Goal: Transaction & Acquisition: Purchase product/service

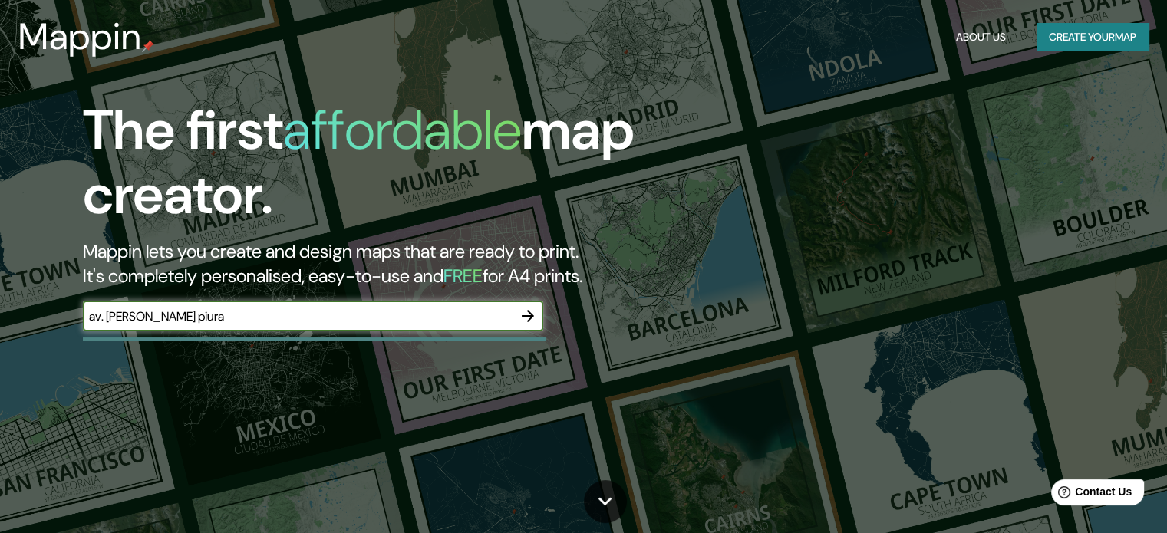
type input "av. [PERSON_NAME] piura"
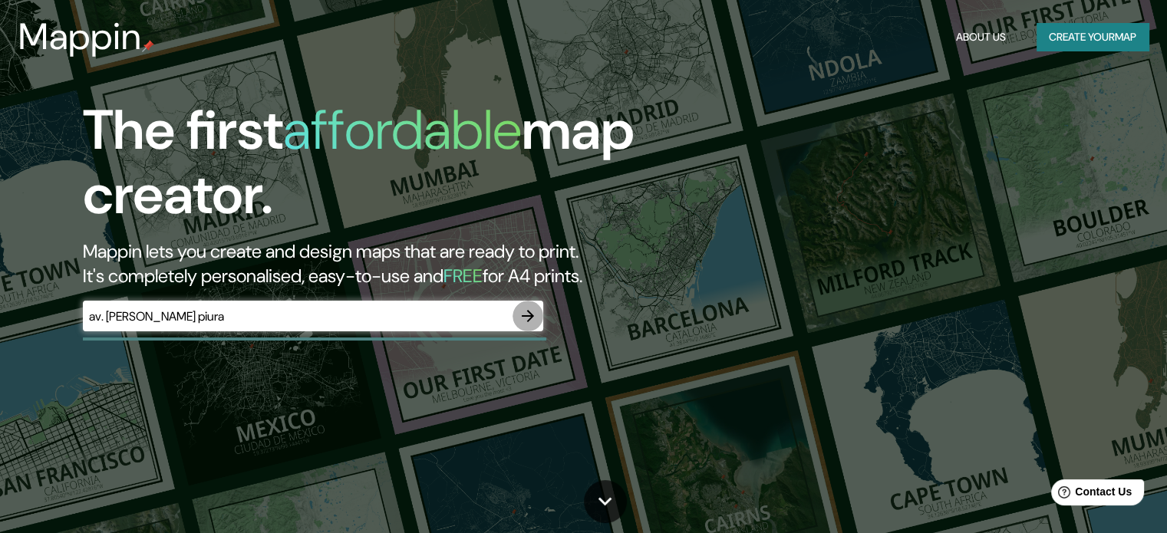
click at [530, 318] on icon "button" at bounding box center [528, 316] width 12 height 12
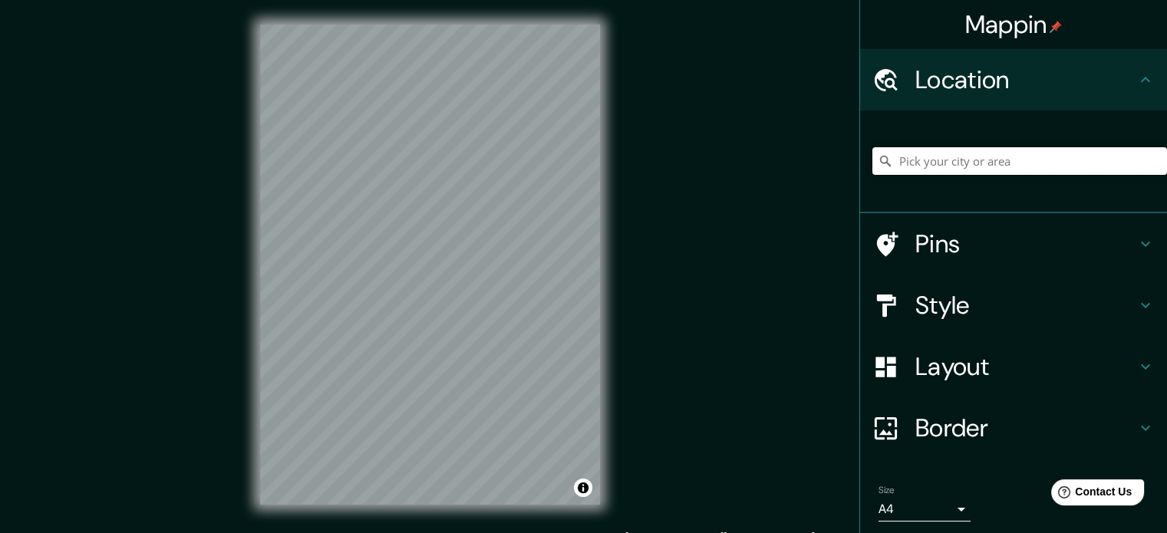
click at [930, 166] on input "Pick your city or area" at bounding box center [1019, 161] width 295 height 28
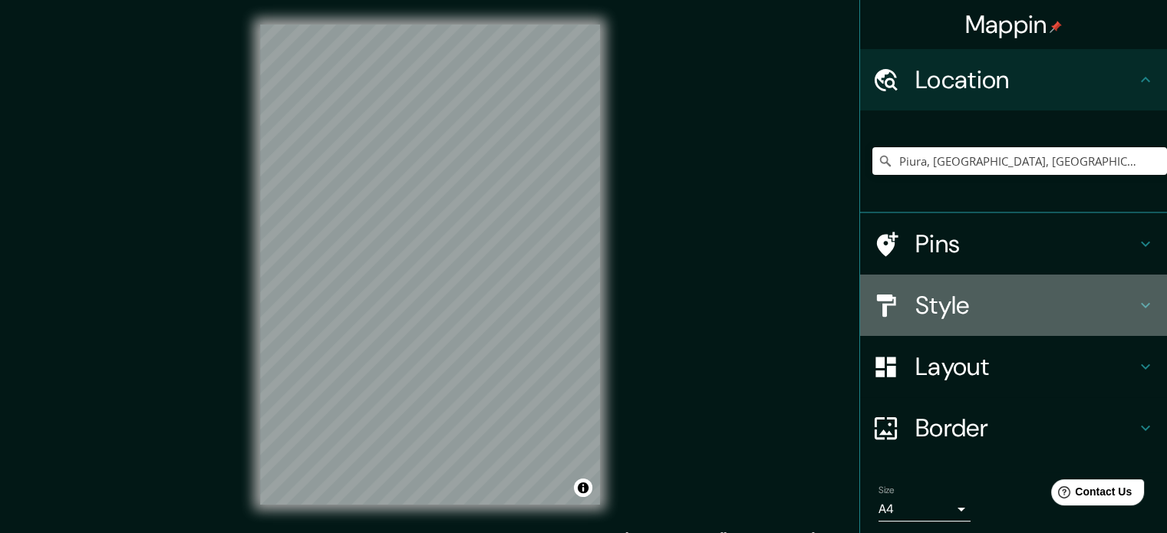
click at [956, 298] on h4 "Style" at bounding box center [1025, 305] width 221 height 31
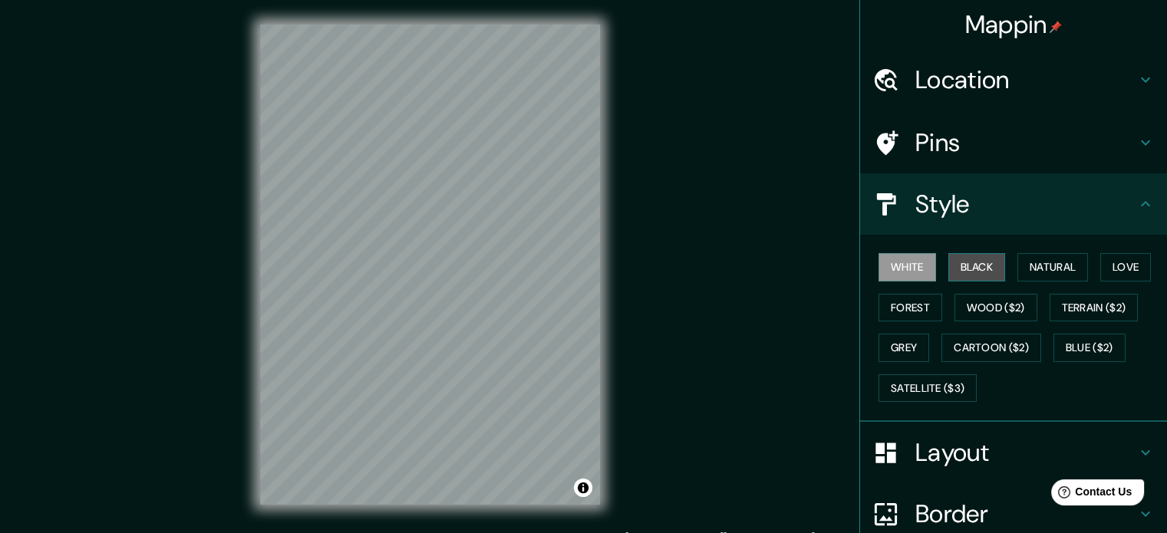
click at [963, 267] on button "Black" at bounding box center [977, 267] width 58 height 28
click at [1073, 347] on button "Blue ($2)" at bounding box center [1089, 348] width 72 height 28
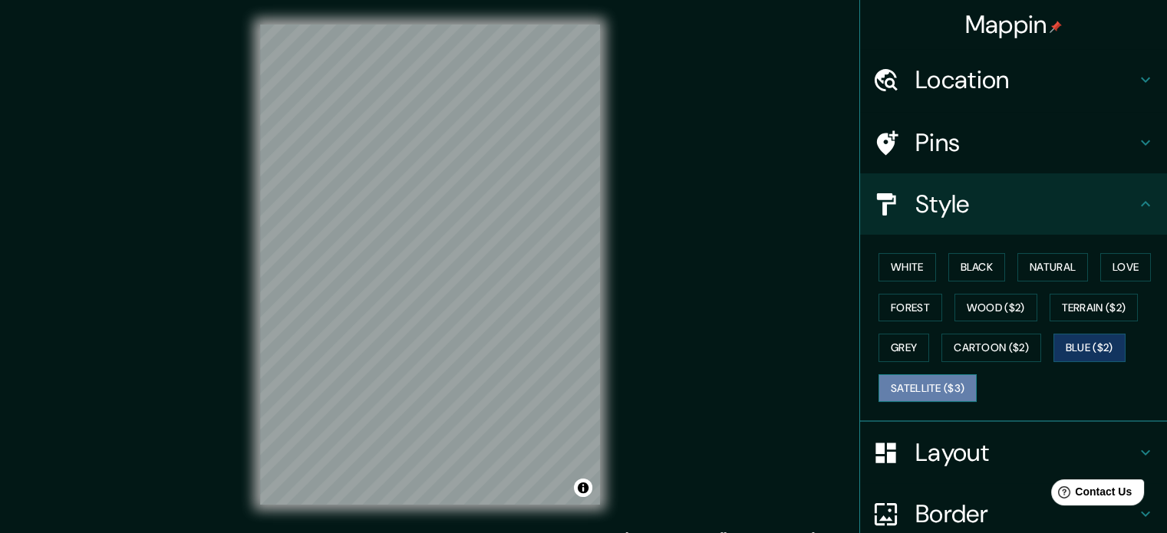
click at [940, 387] on button "Satellite ($3)" at bounding box center [927, 388] width 98 height 28
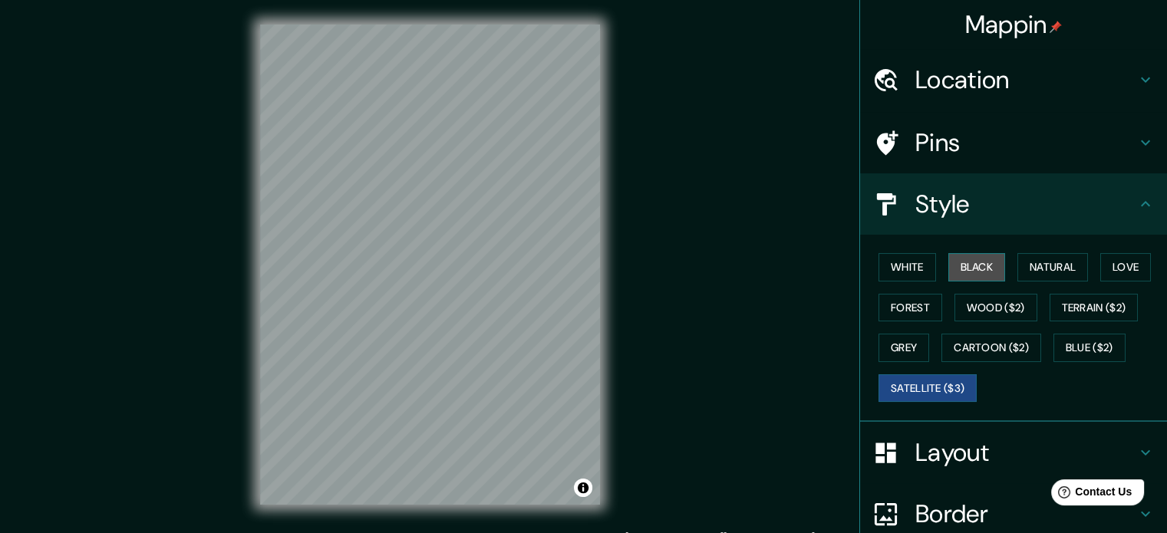
click at [970, 266] on button "Black" at bounding box center [977, 267] width 58 height 28
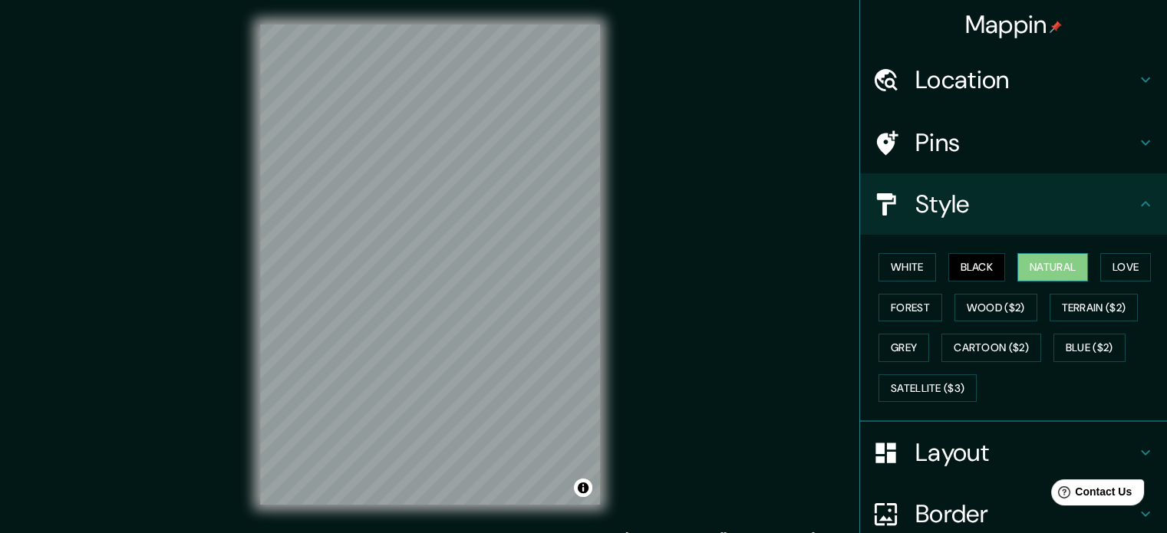
click at [1052, 262] on button "Natural" at bounding box center [1052, 267] width 71 height 28
click at [1104, 265] on button "Love" at bounding box center [1125, 267] width 51 height 28
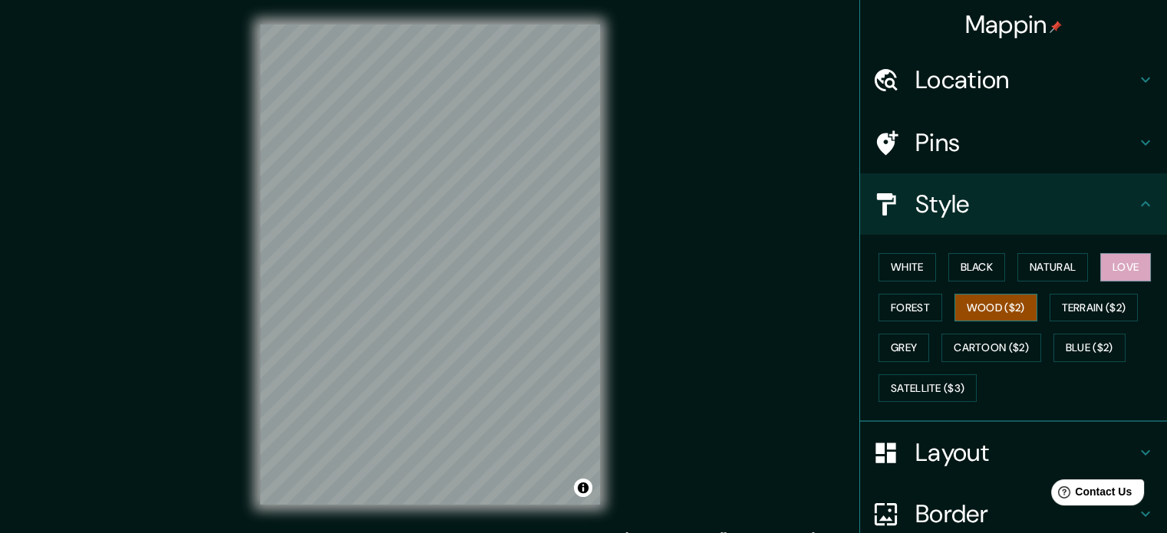
click at [995, 309] on button "Wood ($2)" at bounding box center [995, 308] width 83 height 28
click at [891, 275] on button "White" at bounding box center [907, 267] width 58 height 28
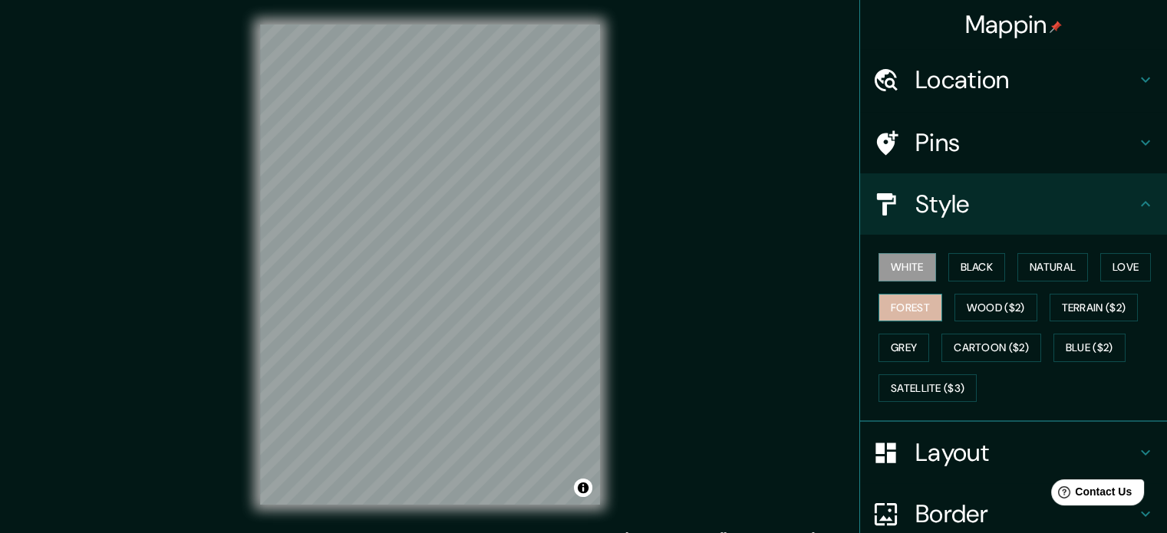
click at [894, 301] on button "Forest" at bounding box center [910, 308] width 64 height 28
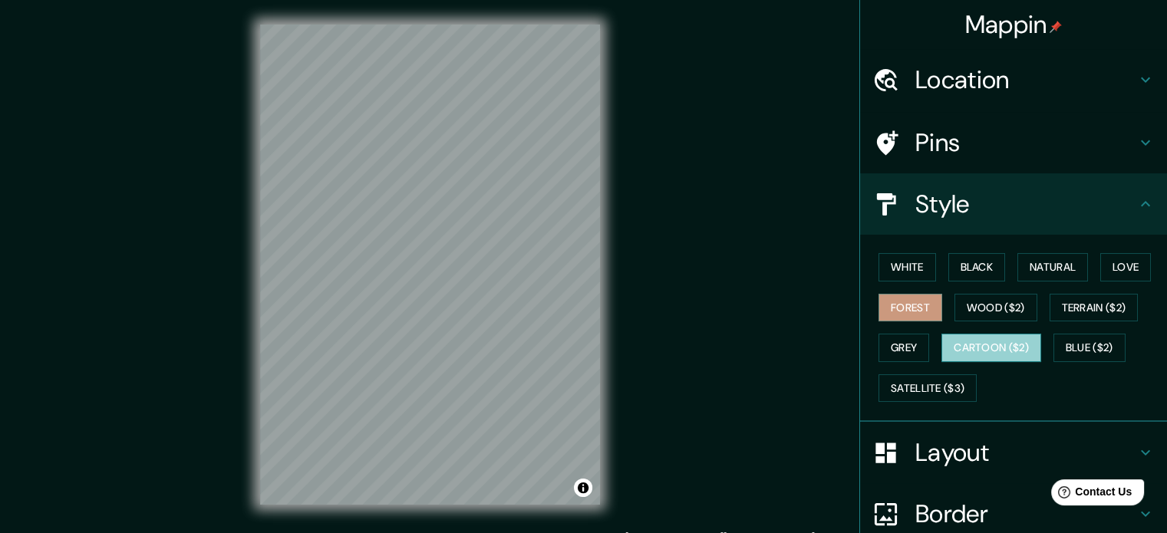
click at [993, 347] on button "Cartoon ($2)" at bounding box center [991, 348] width 100 height 28
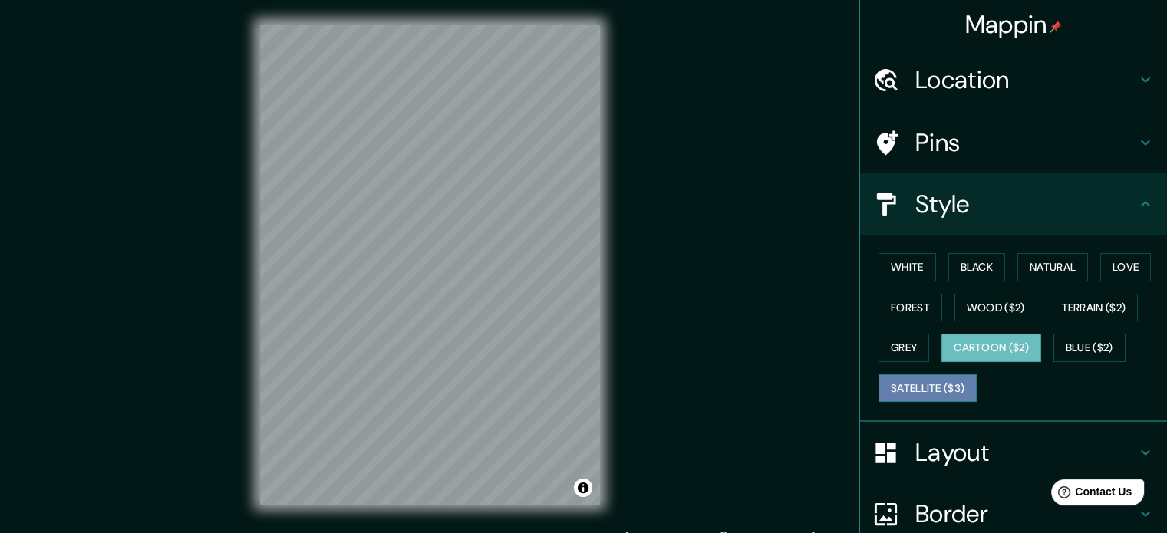
click at [945, 377] on button "Satellite ($3)" at bounding box center [927, 388] width 98 height 28
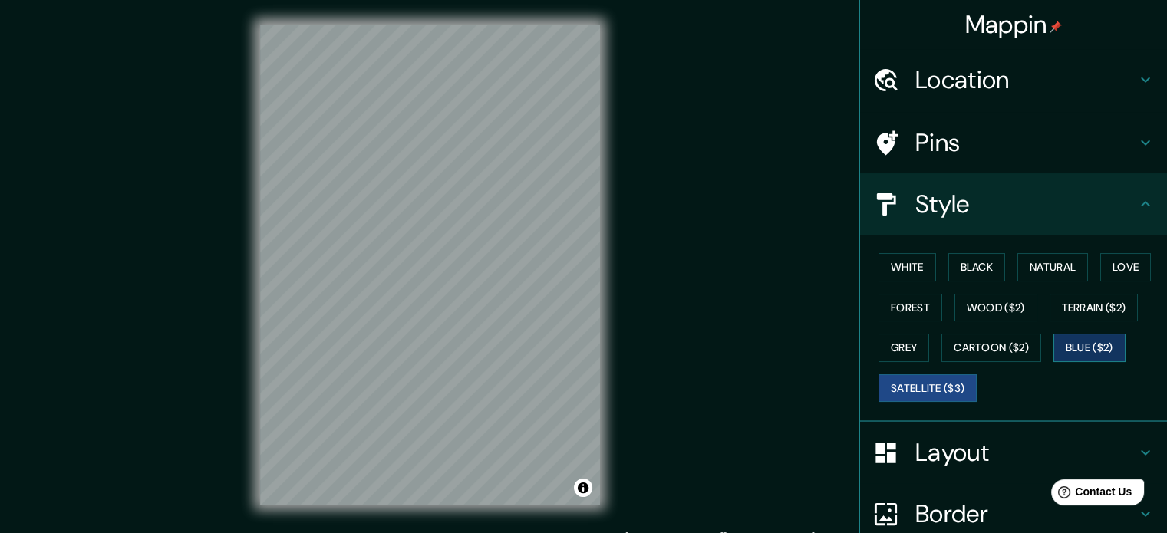
click at [1075, 342] on button "Blue ($2)" at bounding box center [1089, 348] width 72 height 28
click at [907, 350] on button "Grey" at bounding box center [903, 348] width 51 height 28
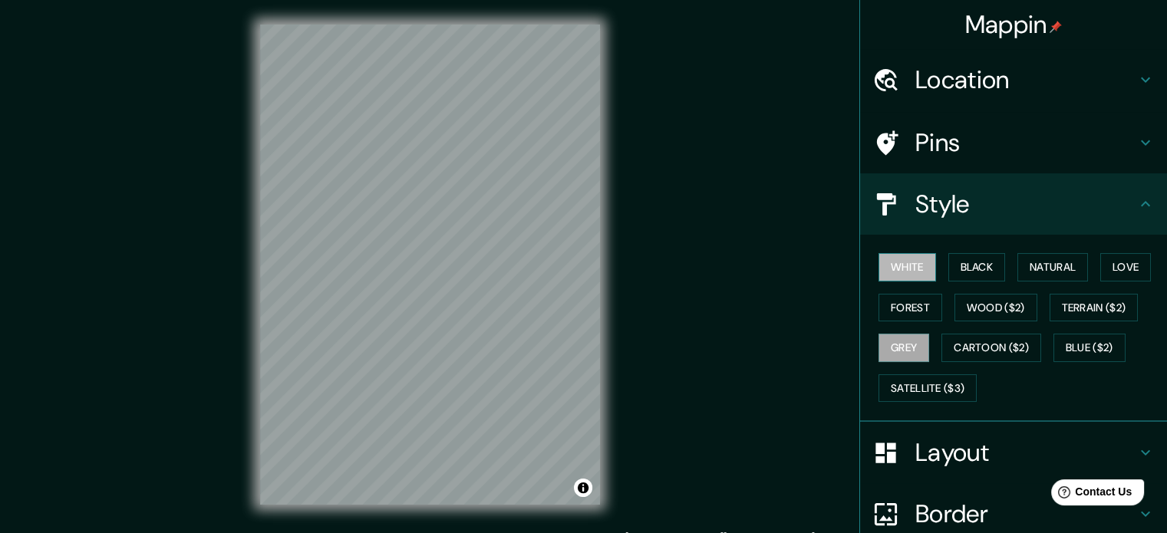
click at [920, 268] on button "White" at bounding box center [907, 267] width 58 height 28
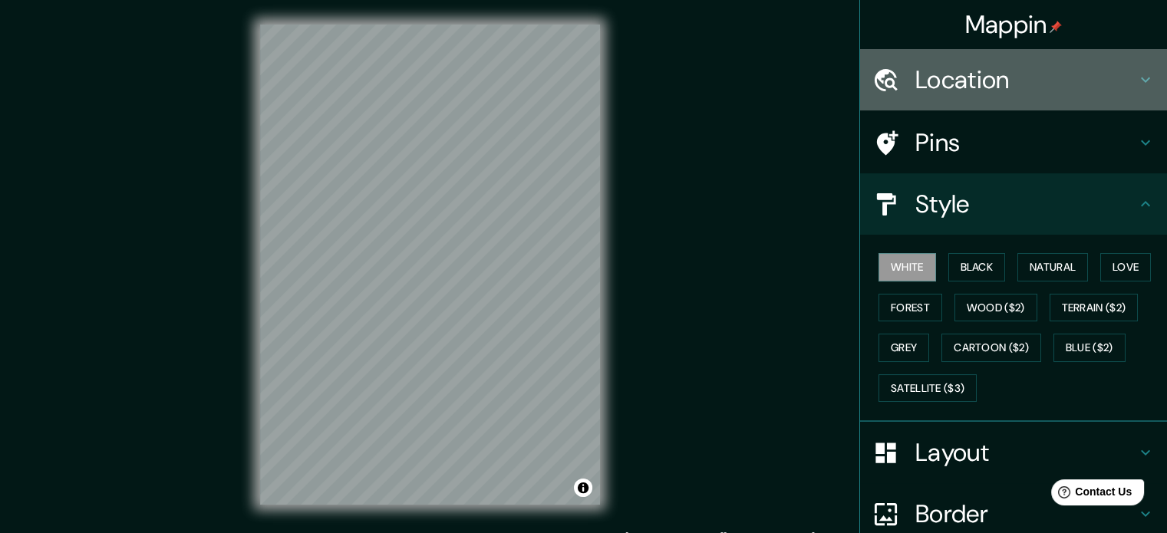
click at [985, 77] on h4 "Location" at bounding box center [1025, 79] width 221 height 31
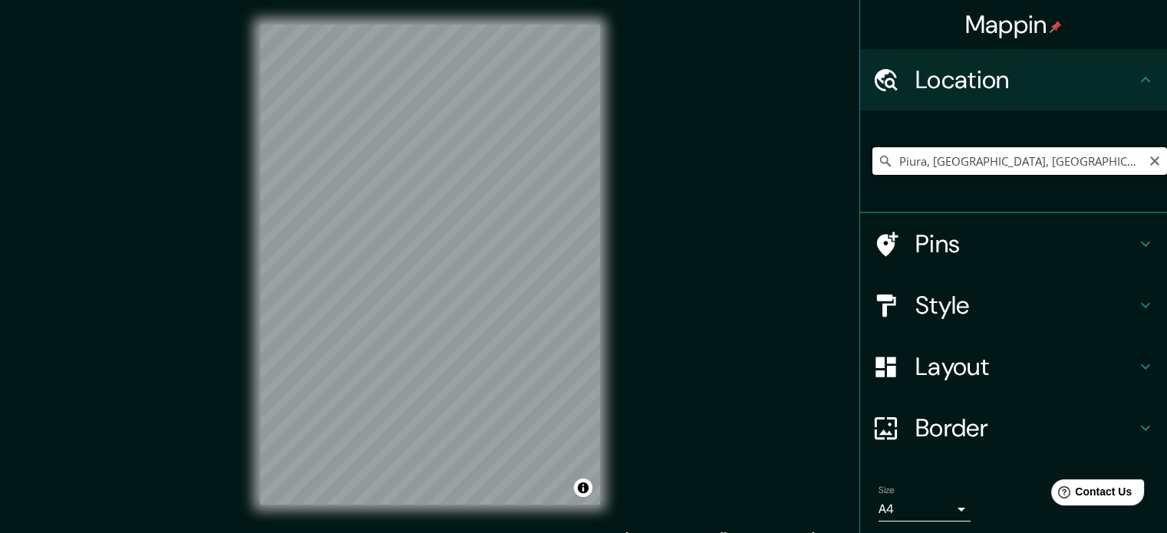
click at [940, 160] on input "Piura, [GEOGRAPHIC_DATA], [GEOGRAPHIC_DATA]" at bounding box center [1019, 161] width 295 height 28
click at [916, 159] on input "Piura, [GEOGRAPHIC_DATA], [GEOGRAPHIC_DATA]" at bounding box center [1019, 161] width 295 height 28
click at [887, 161] on input "Piura, [GEOGRAPHIC_DATA], [GEOGRAPHIC_DATA]" at bounding box center [1019, 161] width 295 height 28
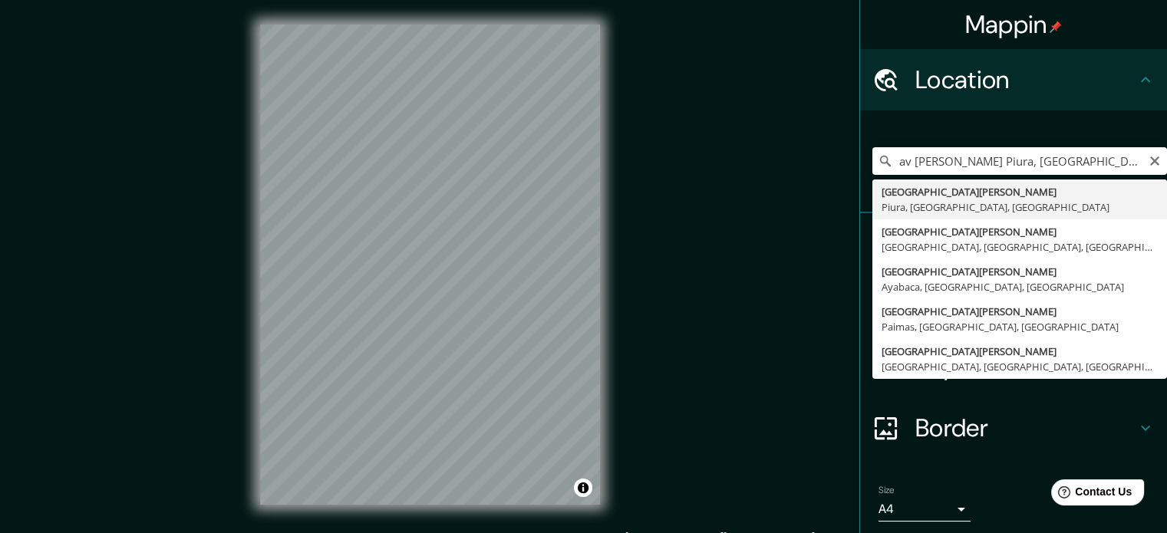
type input "[GEOGRAPHIC_DATA][PERSON_NAME], [GEOGRAPHIC_DATA], [GEOGRAPHIC_DATA], [GEOGRAPH…"
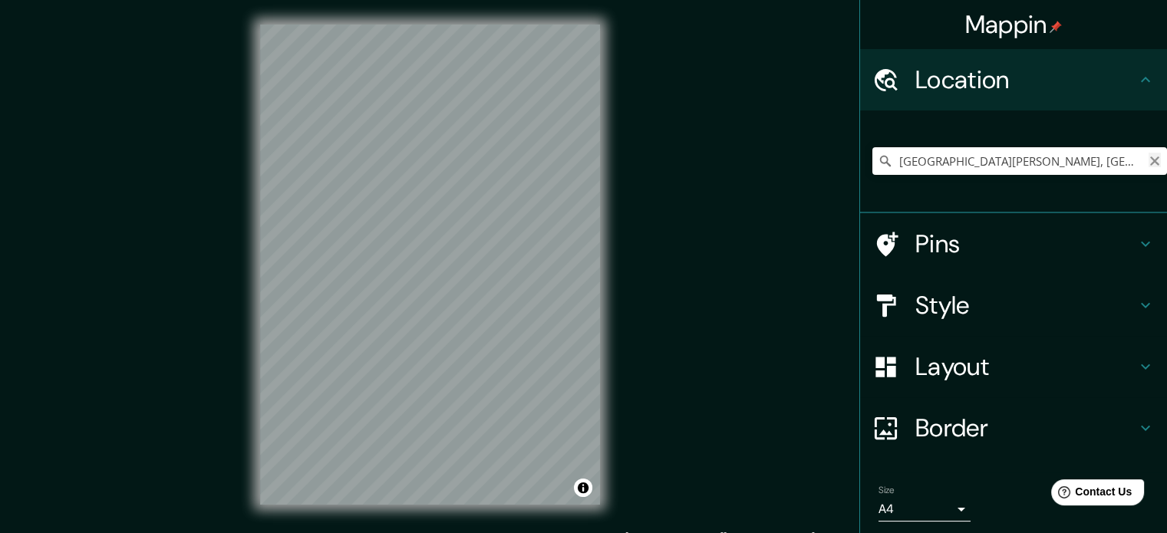
click at [1148, 163] on icon "Clear" at bounding box center [1154, 161] width 12 height 12
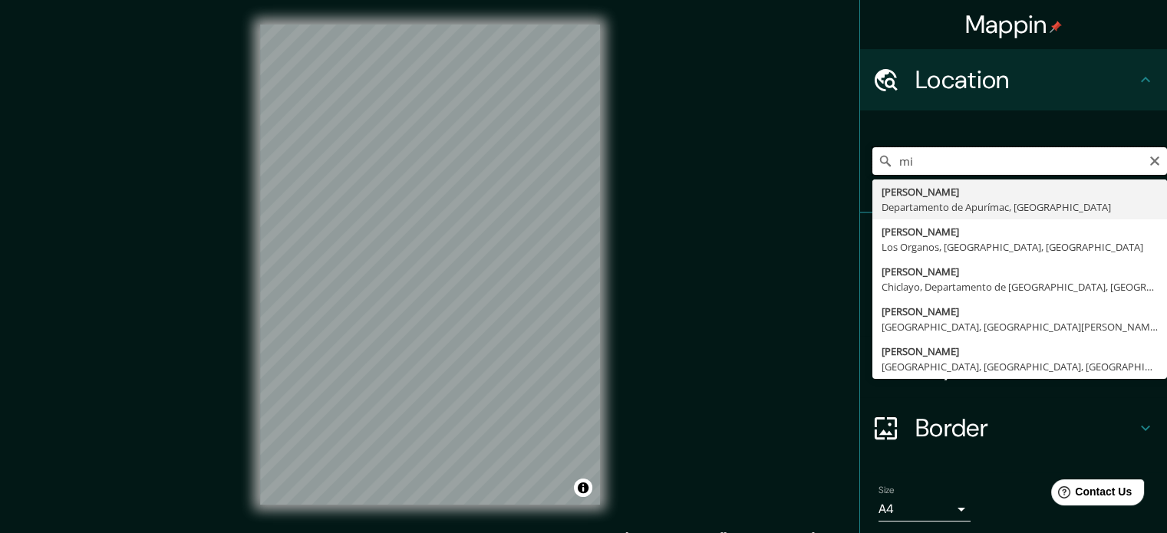
type input "m"
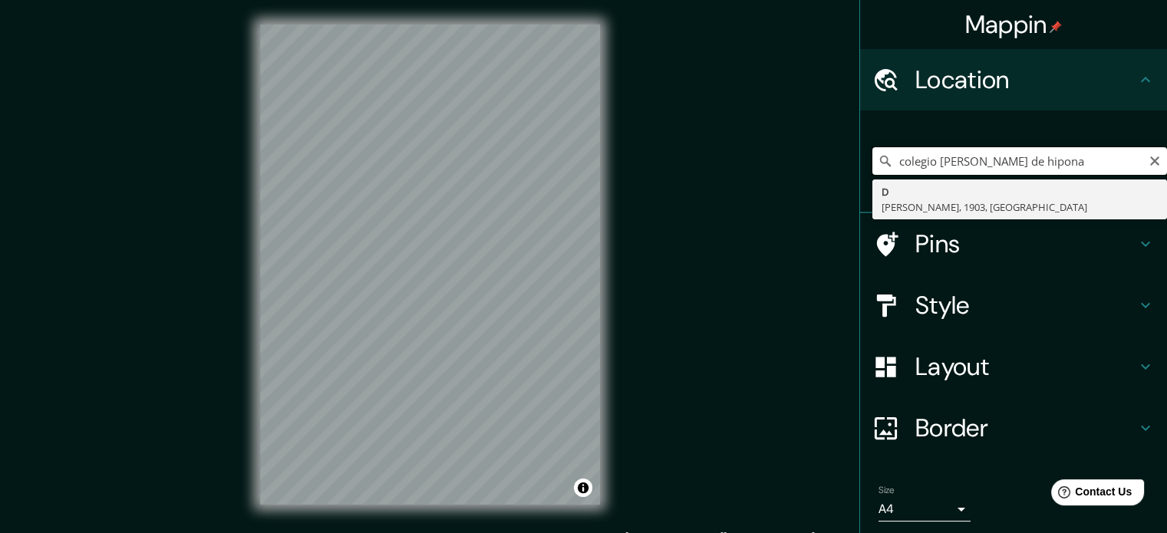
click at [948, 163] on input "colegio [PERSON_NAME] de hipona" at bounding box center [1019, 161] width 295 height 28
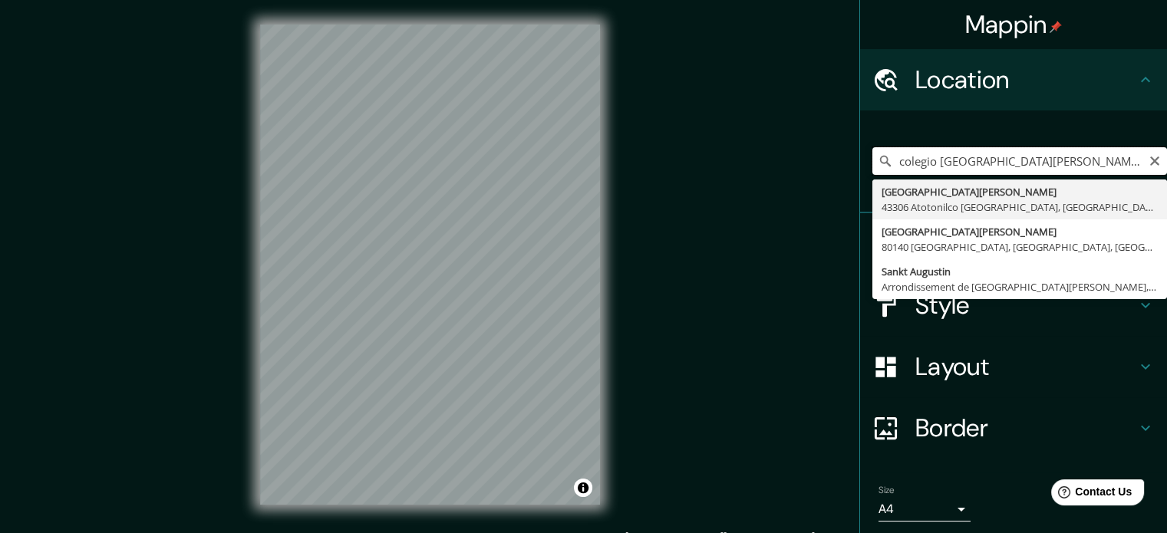
drag, startPoint x: 1035, startPoint y: 169, endPoint x: 848, endPoint y: 183, distance: 187.7
click at [860, 183] on div "[GEOGRAPHIC_DATA][PERSON_NAME] [GEOGRAPHIC_DATA][PERSON_NAME] [GEOGRAPHIC_DATA]…" at bounding box center [1013, 161] width 307 height 103
type input "a"
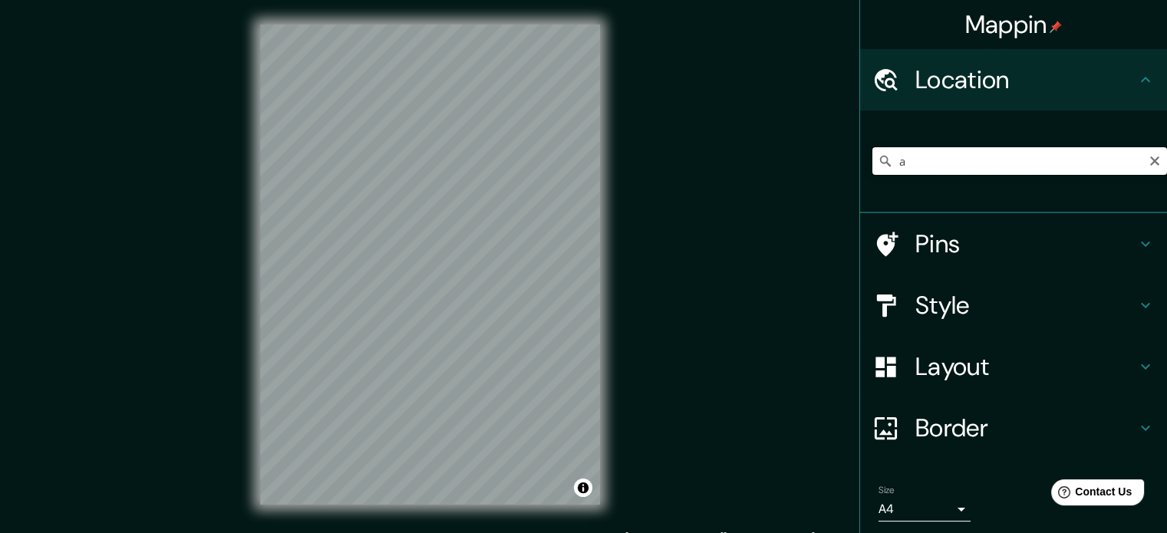
click at [911, 168] on input "a" at bounding box center [1019, 161] width 295 height 28
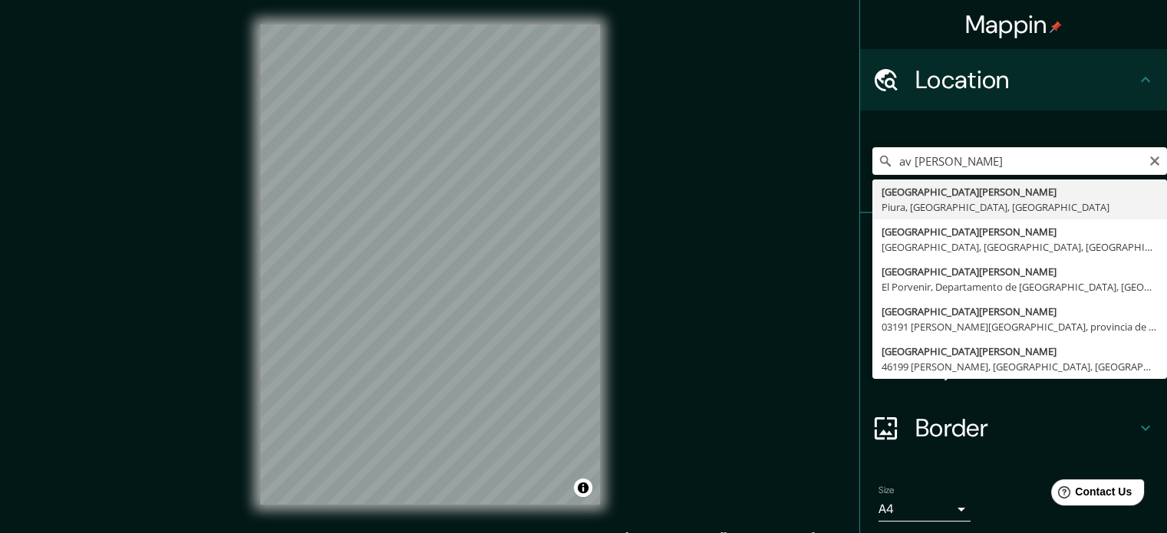
type input "[GEOGRAPHIC_DATA][PERSON_NAME], [GEOGRAPHIC_DATA], [GEOGRAPHIC_DATA], [GEOGRAPH…"
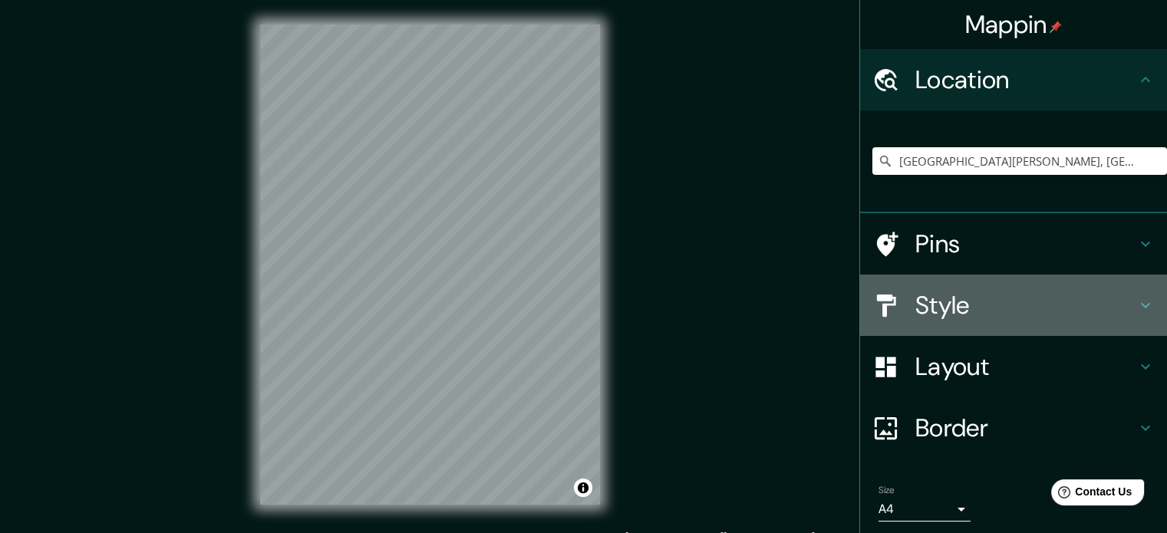
click at [945, 286] on div "Style" at bounding box center [1013, 305] width 307 height 61
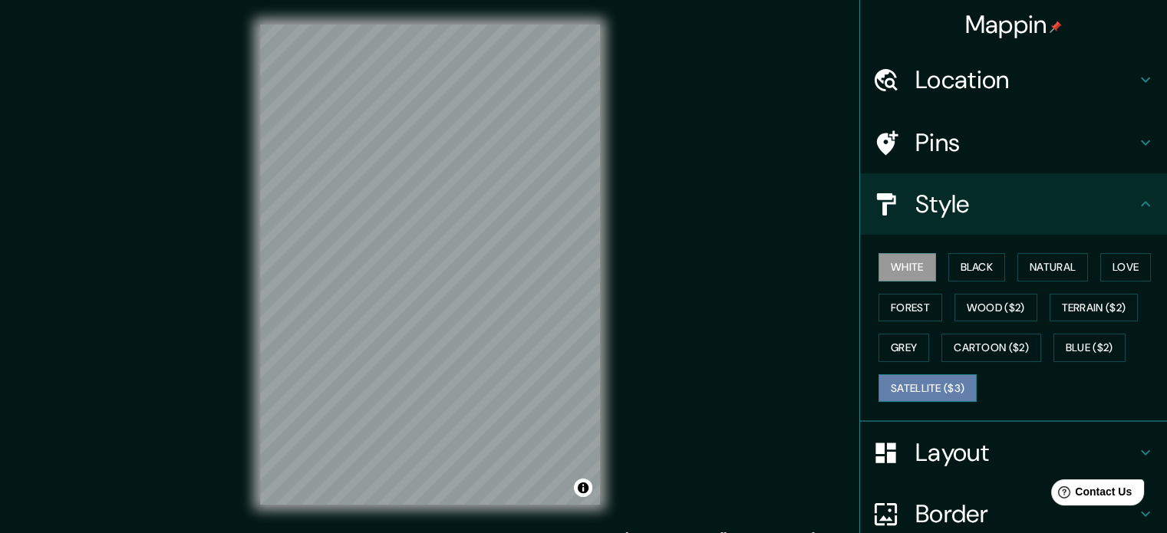
click at [927, 386] on button "Satellite ($3)" at bounding box center [927, 388] width 98 height 28
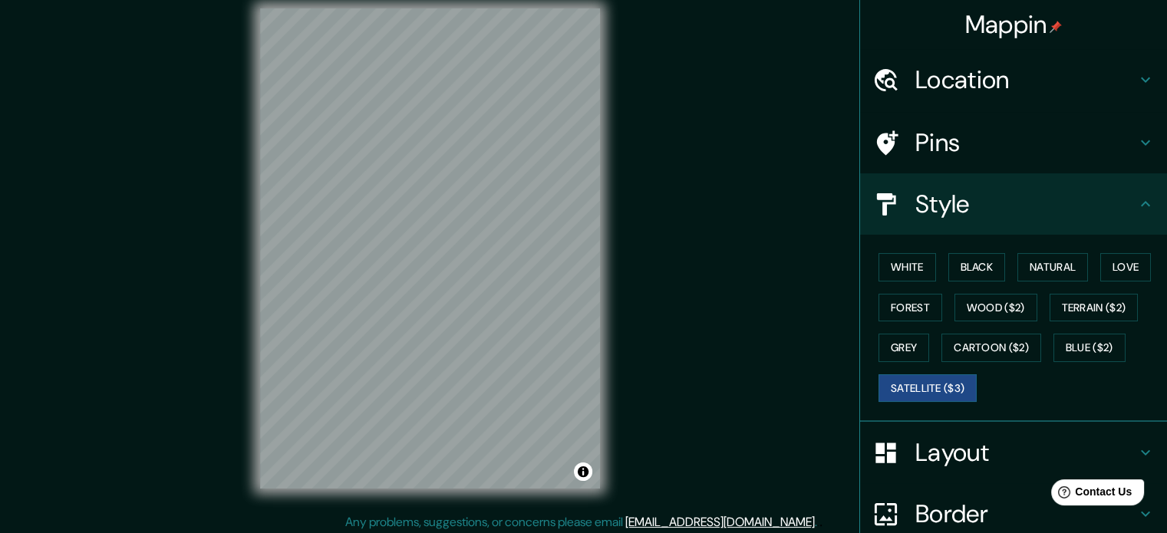
scroll to position [20, 0]
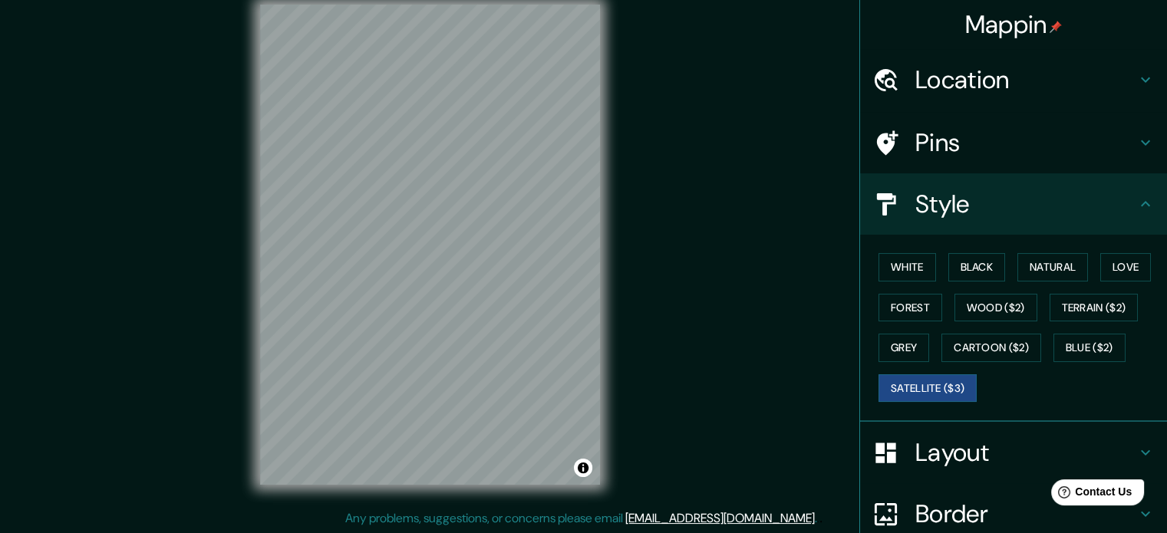
click at [951, 67] on h4 "Location" at bounding box center [1025, 79] width 221 height 31
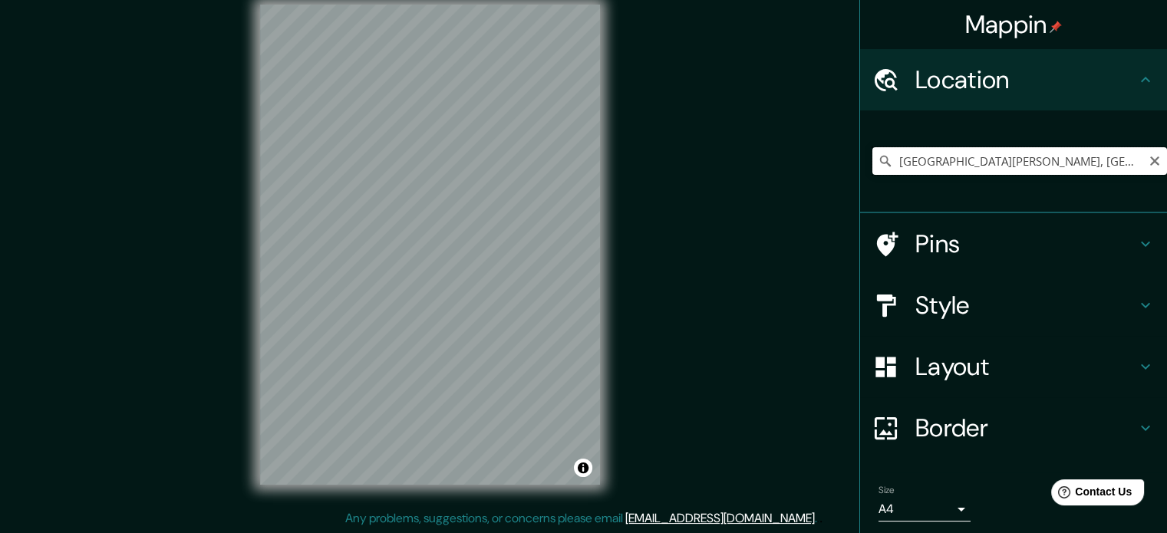
click at [951, 156] on input "[GEOGRAPHIC_DATA][PERSON_NAME], [GEOGRAPHIC_DATA], [GEOGRAPHIC_DATA], [GEOGRAPH…" at bounding box center [1019, 161] width 295 height 28
click at [948, 167] on input "[GEOGRAPHIC_DATA][PERSON_NAME], [GEOGRAPHIC_DATA], [GEOGRAPHIC_DATA], [GEOGRAPH…" at bounding box center [1019, 161] width 295 height 28
click at [1148, 160] on icon "Clear" at bounding box center [1154, 161] width 12 height 12
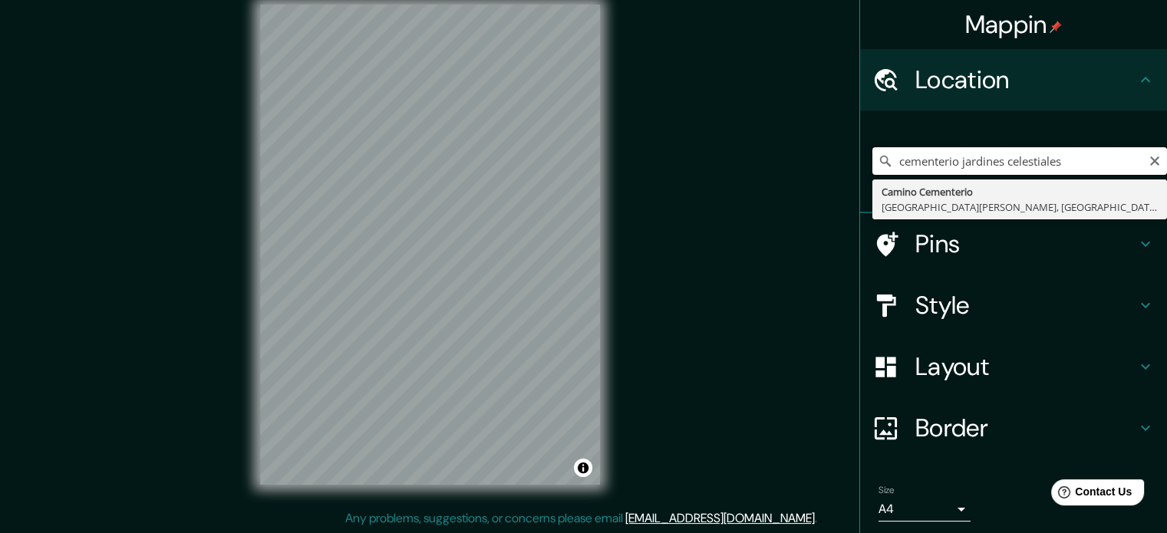
click at [1144, 168] on input "cementerio jardines celestiales" at bounding box center [1019, 161] width 295 height 28
type input "cementerio jardines celestiales"
click at [1148, 162] on icon "Clear" at bounding box center [1154, 161] width 12 height 12
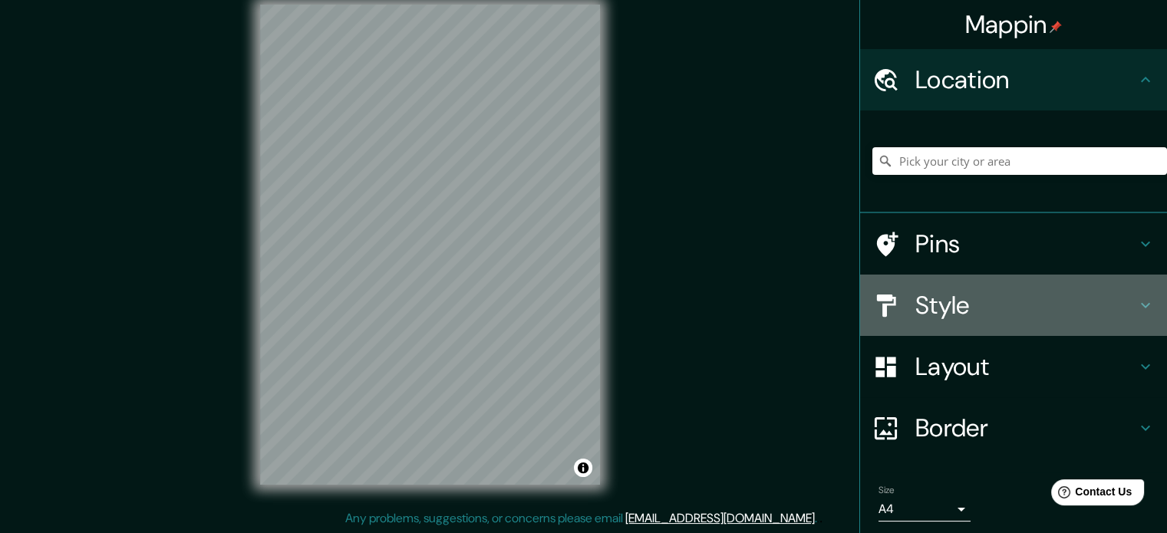
click at [927, 307] on h4 "Style" at bounding box center [1025, 305] width 221 height 31
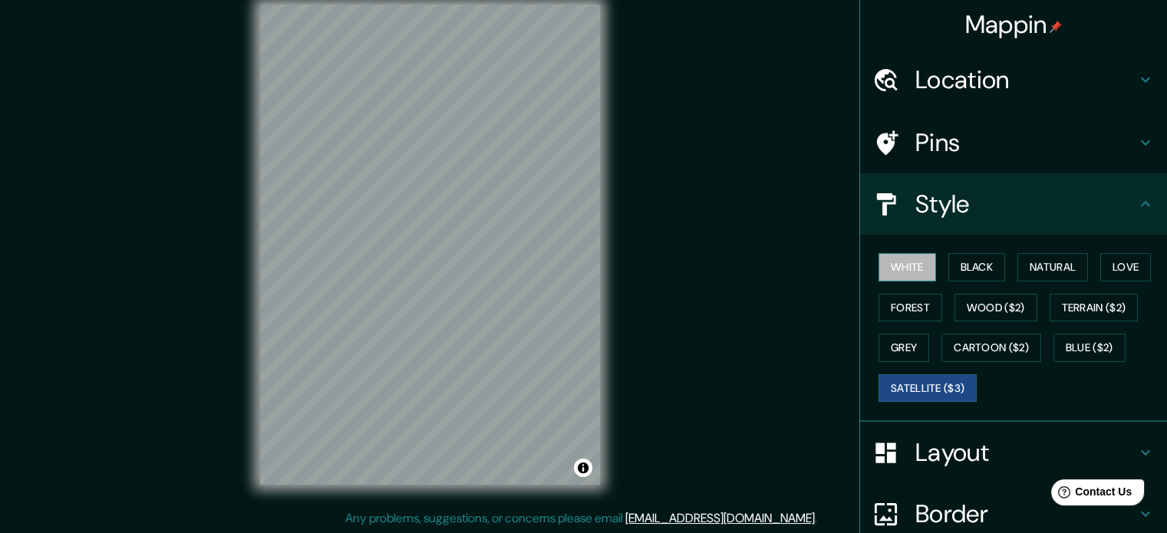
click at [894, 268] on button "White" at bounding box center [907, 267] width 58 height 28
click at [942, 515] on h4 "Border" at bounding box center [1025, 514] width 221 height 31
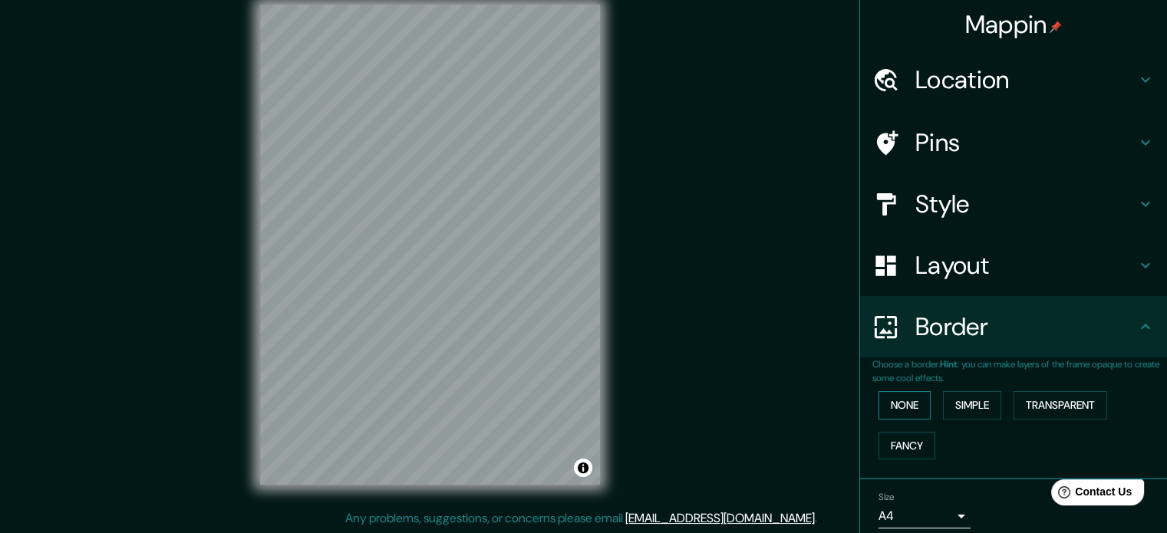
click at [911, 407] on button "None" at bounding box center [904, 405] width 52 height 28
click at [943, 403] on button "Simple" at bounding box center [972, 405] width 58 height 28
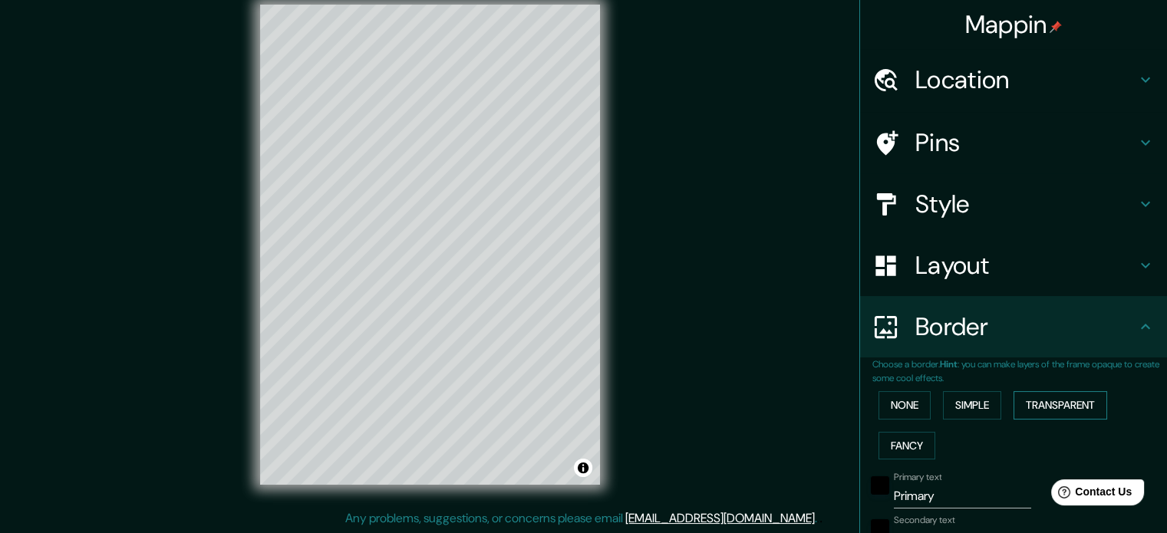
click at [1038, 400] on button "Transparent" at bounding box center [1060, 405] width 94 height 28
click at [905, 441] on button "Fancy" at bounding box center [906, 446] width 57 height 28
click at [894, 402] on button "None" at bounding box center [904, 405] width 52 height 28
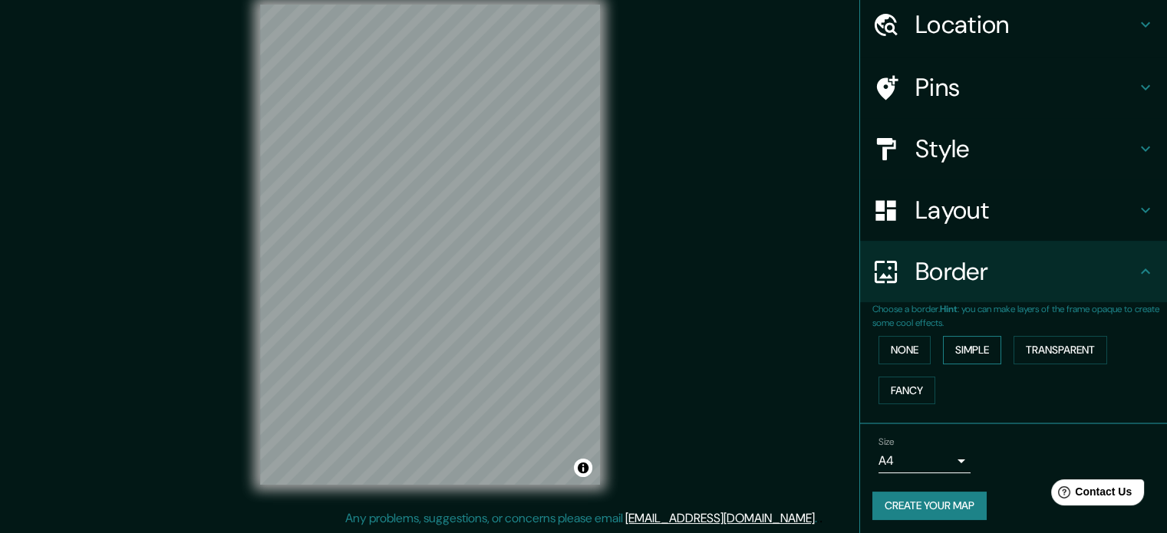
scroll to position [58, 0]
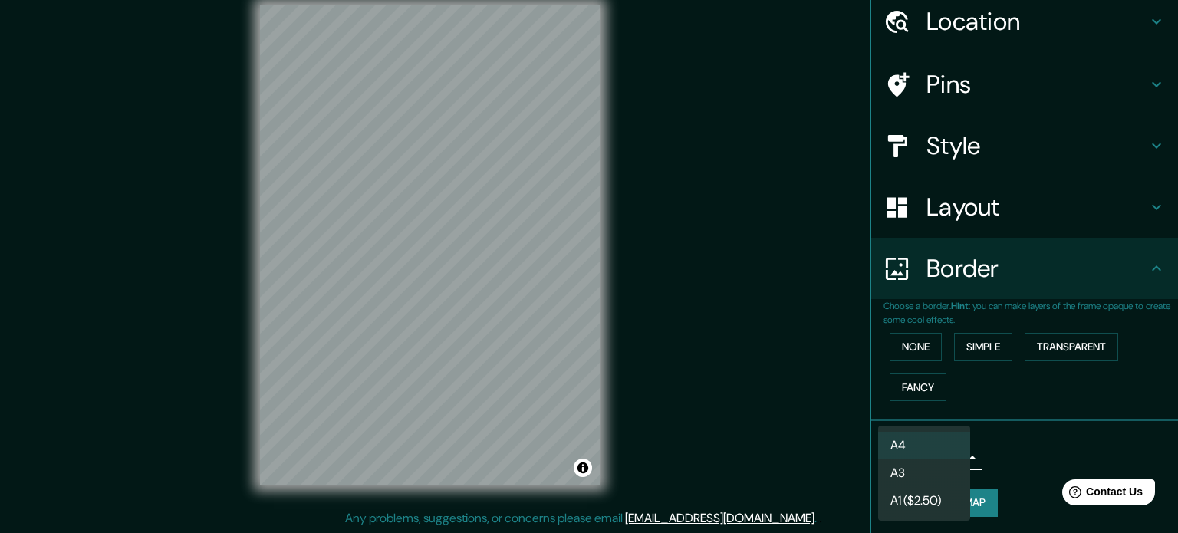
click at [937, 453] on body "Mappin Location [GEOGRAPHIC_DATA][PERSON_NAME], [GEOGRAPHIC_DATA] 9460000, [GEO…" at bounding box center [589, 246] width 1178 height 533
click at [934, 468] on li "A3" at bounding box center [924, 473] width 92 height 28
click at [934, 462] on body "Mappin Location [GEOGRAPHIC_DATA][PERSON_NAME], [GEOGRAPHIC_DATA] 9460000, [GEO…" at bounding box center [589, 246] width 1178 height 533
click at [927, 448] on li "A4" at bounding box center [924, 446] width 92 height 28
type input "single"
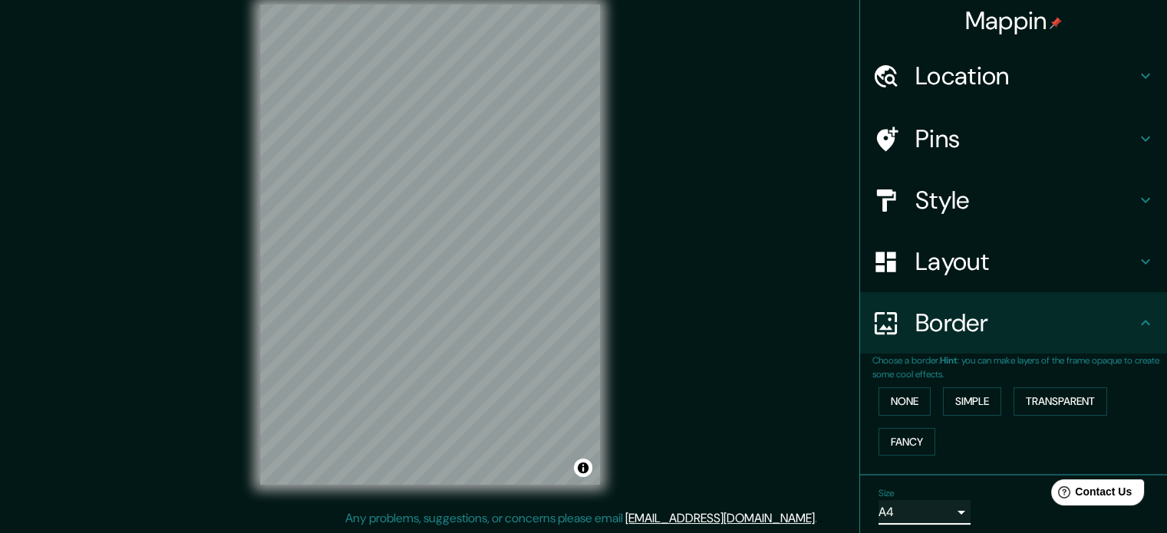
scroll to position [0, 0]
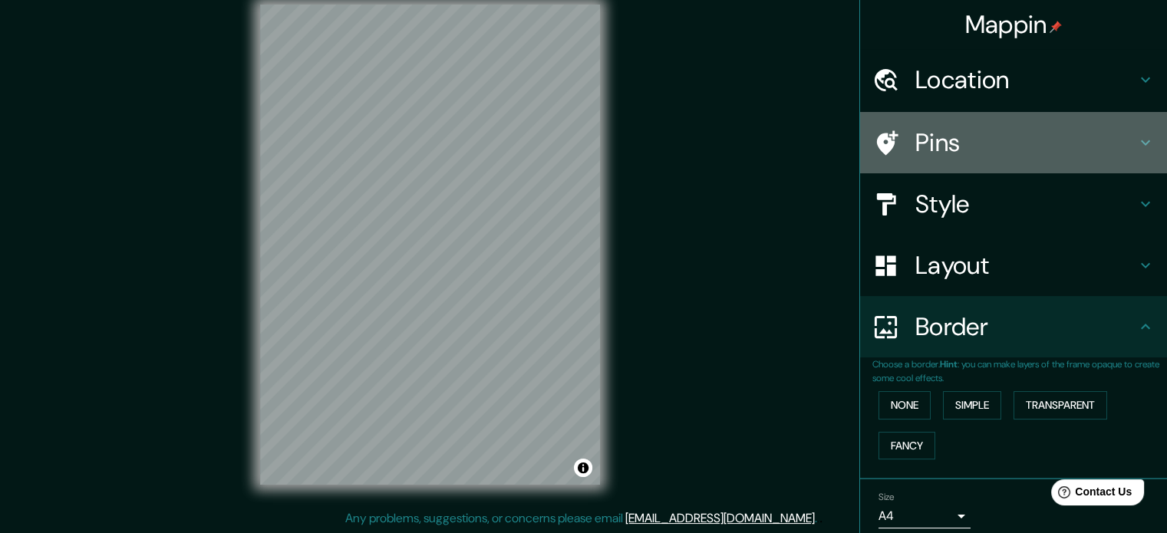
click at [916, 150] on h4 "Pins" at bounding box center [1025, 142] width 221 height 31
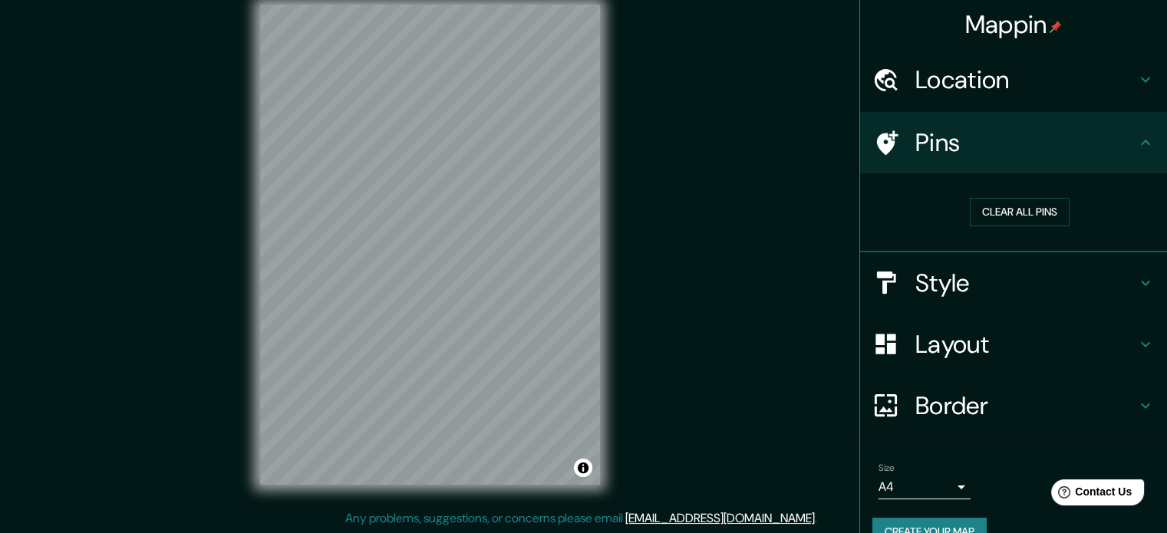
click at [915, 291] on h4 "Style" at bounding box center [1025, 283] width 221 height 31
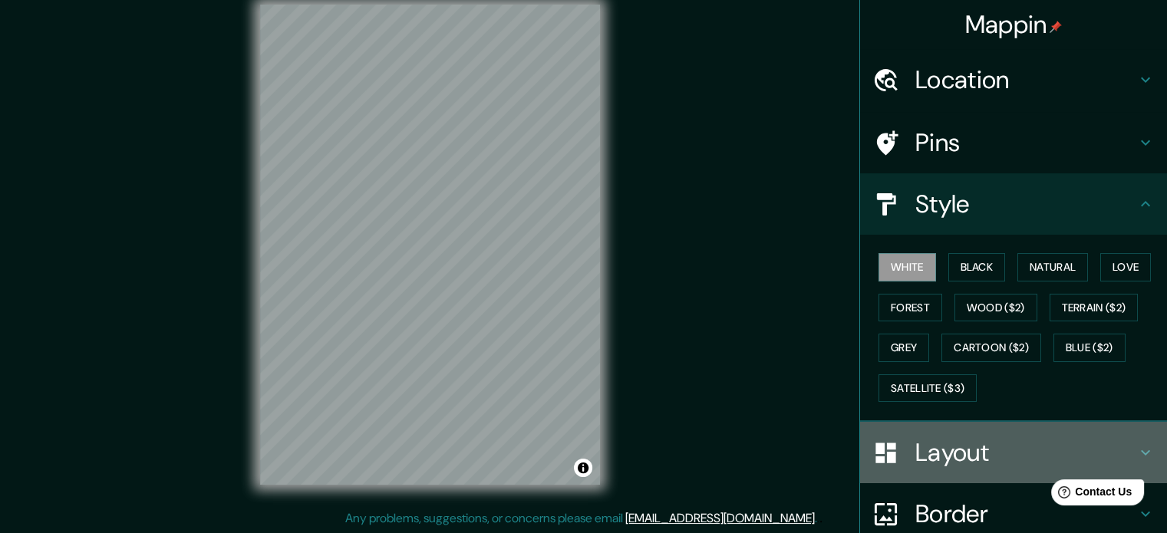
click at [953, 459] on h4 "Layout" at bounding box center [1025, 452] width 221 height 31
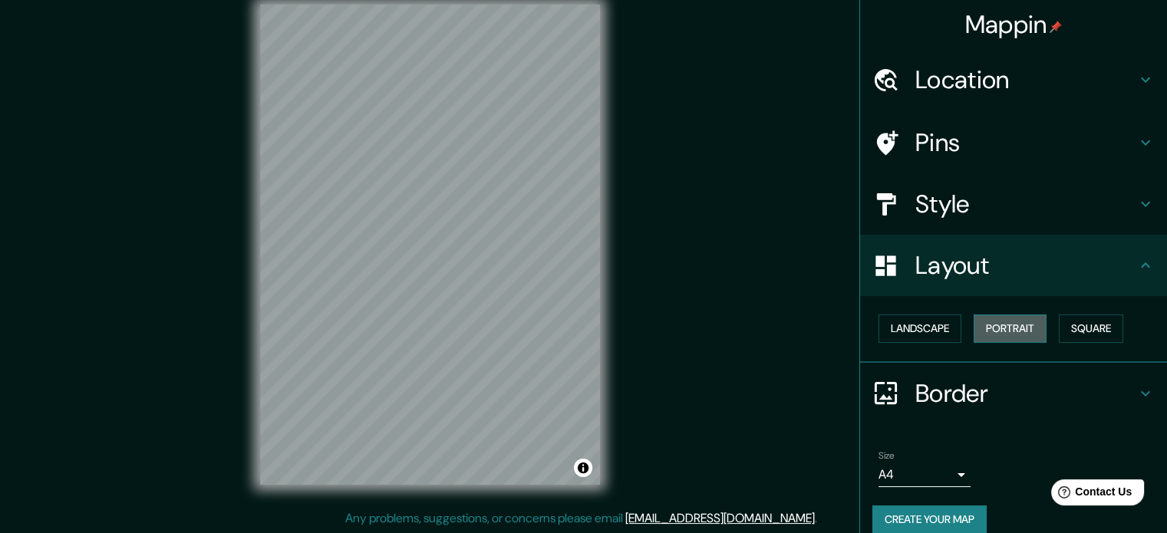
click at [988, 324] on button "Portrait" at bounding box center [1009, 328] width 73 height 28
click at [940, 325] on button "Landscape" at bounding box center [919, 328] width 83 height 28
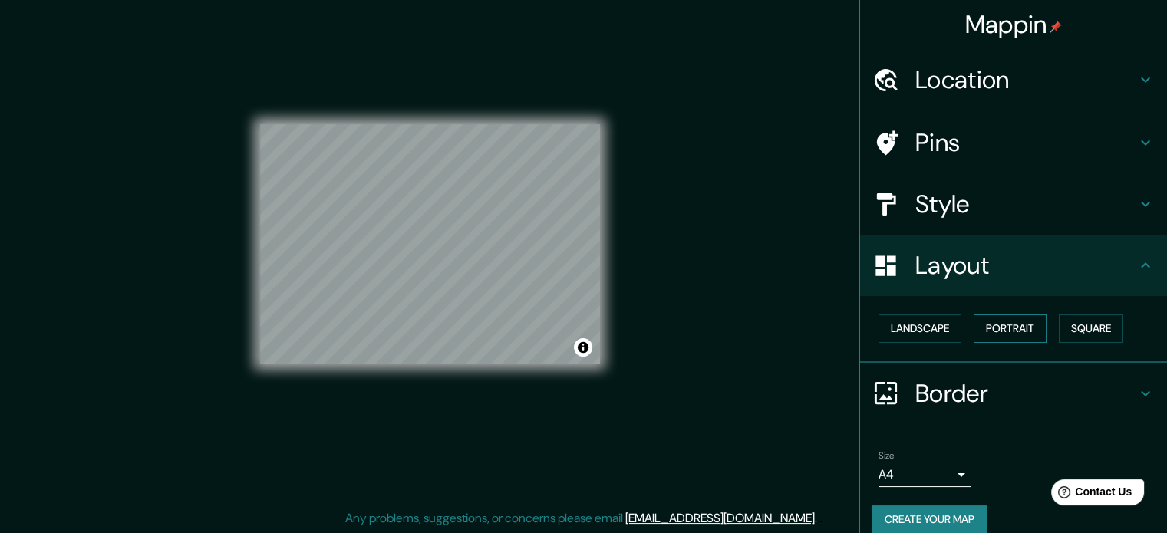
click at [1004, 328] on button "Portrait" at bounding box center [1009, 328] width 73 height 28
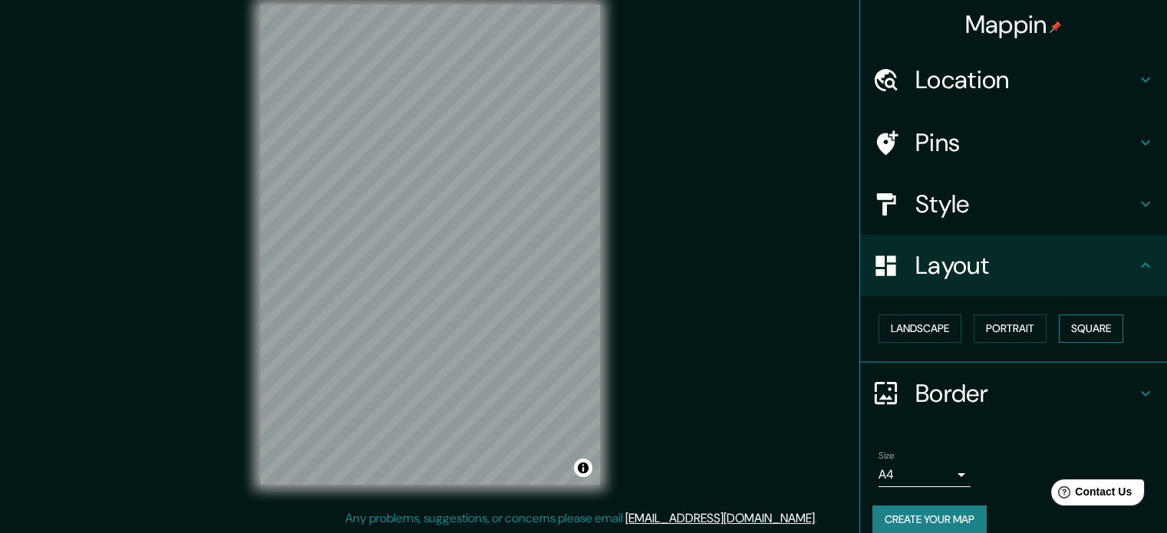
click at [1078, 330] on button "Square" at bounding box center [1091, 328] width 64 height 28
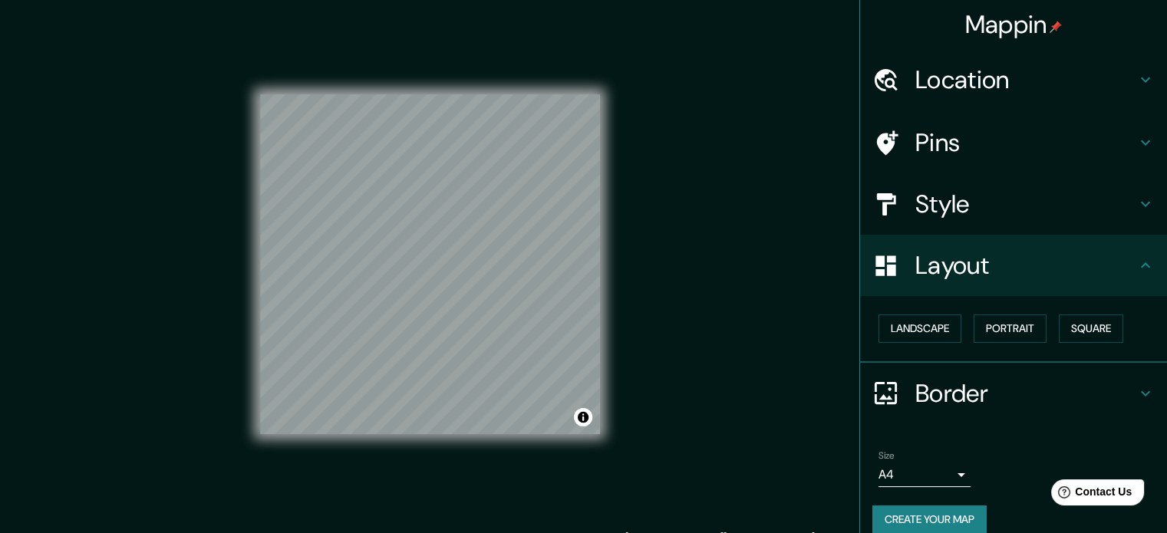
click at [950, 215] on h4 "Style" at bounding box center [1025, 204] width 221 height 31
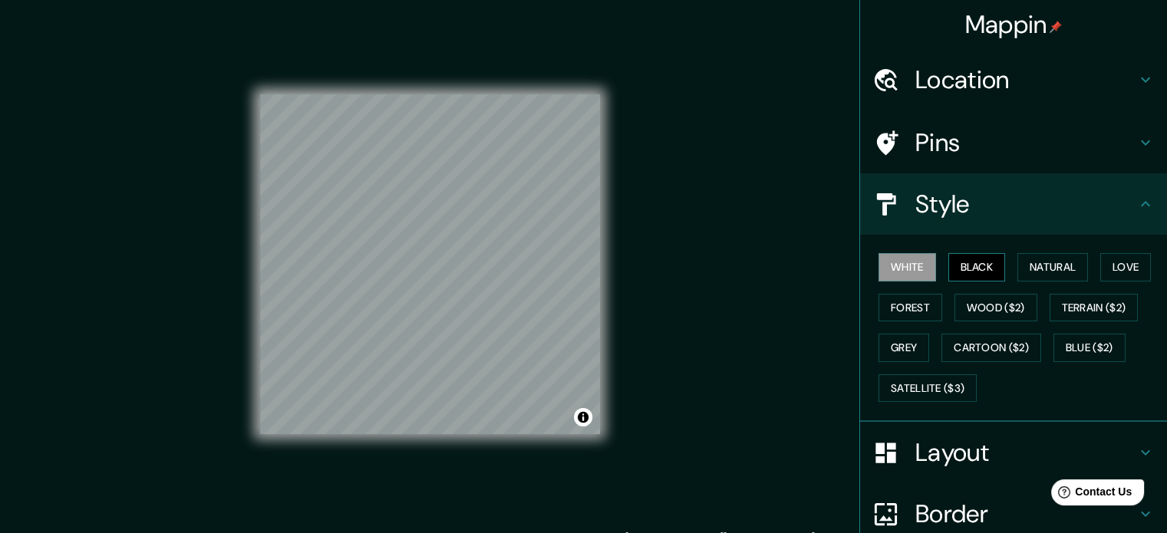
click at [974, 270] on button "Black" at bounding box center [977, 267] width 58 height 28
click at [889, 334] on button "Grey" at bounding box center [903, 348] width 51 height 28
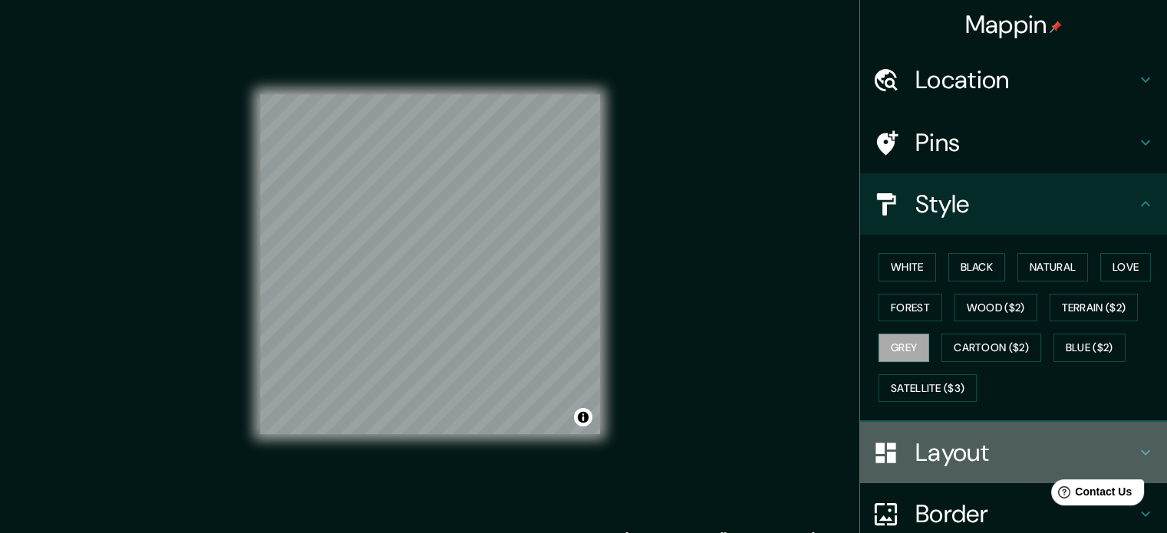
click at [951, 455] on h4 "Layout" at bounding box center [1025, 452] width 221 height 31
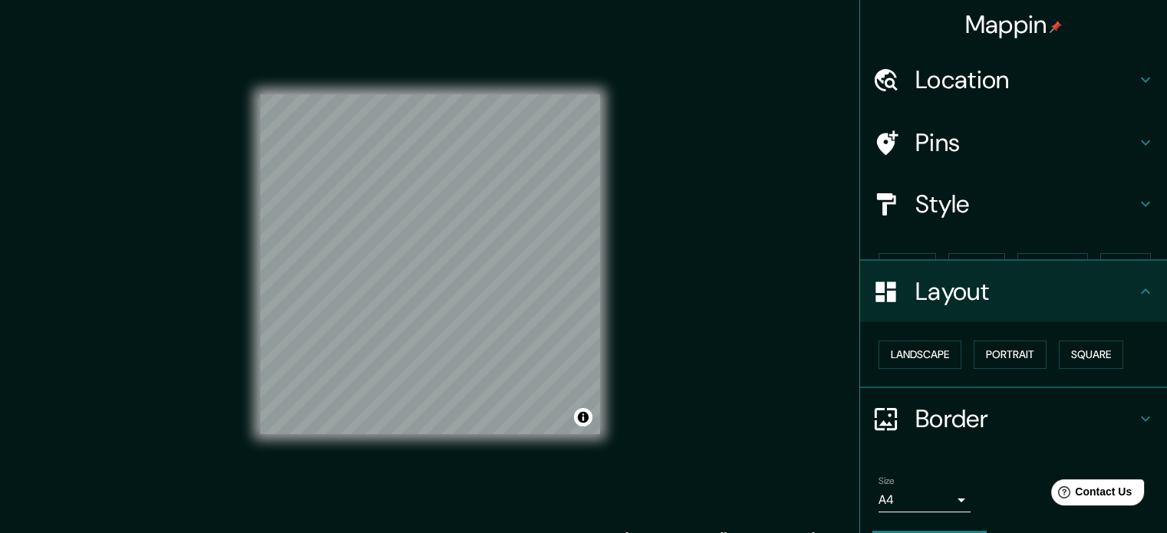
scroll to position [17, 0]
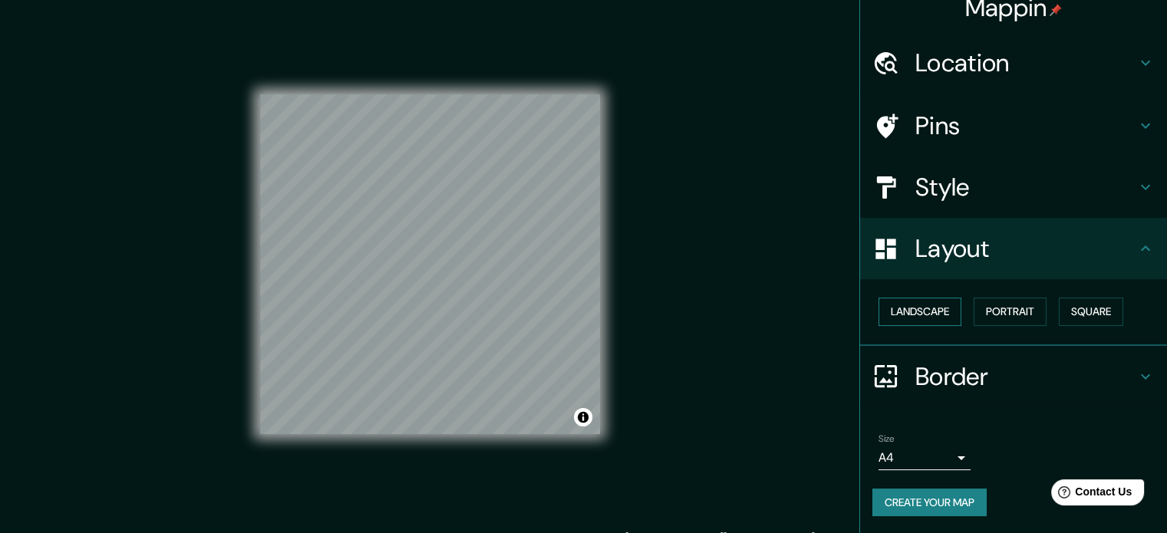
click at [923, 310] on button "Landscape" at bounding box center [919, 312] width 83 height 28
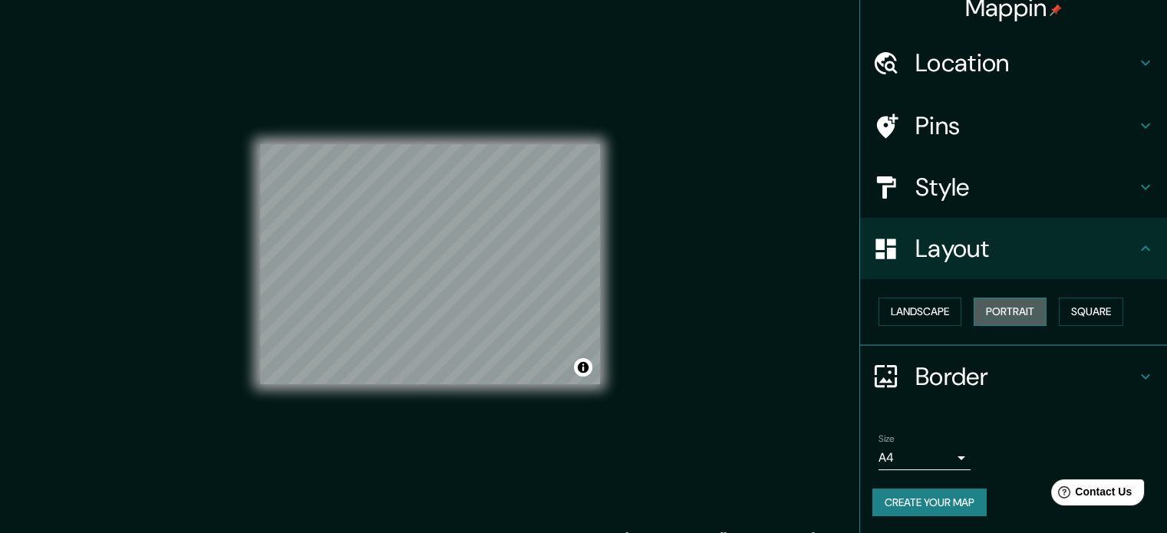
click at [990, 307] on button "Portrait" at bounding box center [1009, 312] width 73 height 28
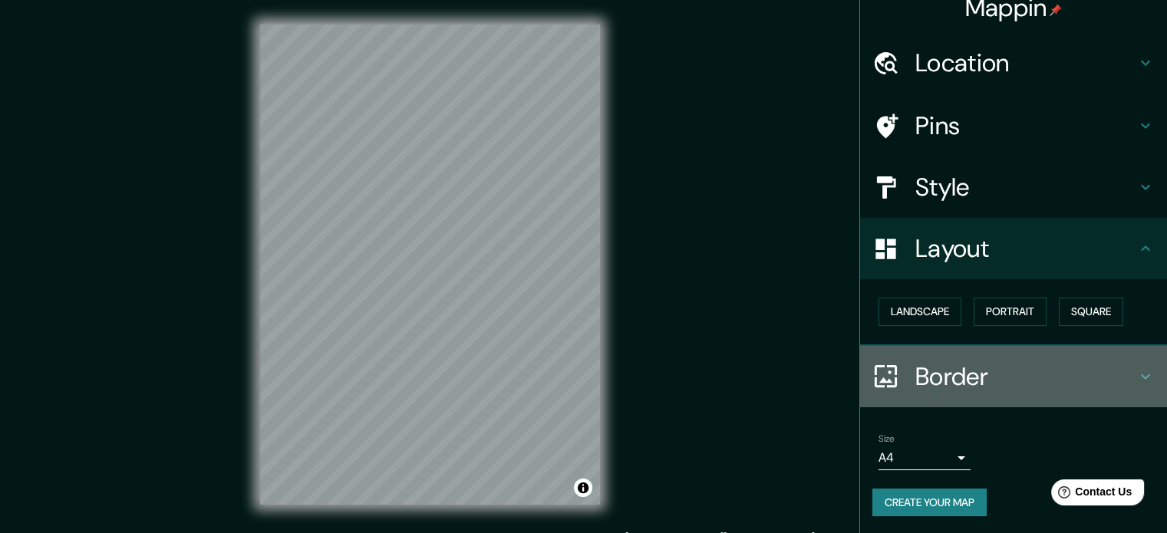
click at [957, 370] on h4 "Border" at bounding box center [1025, 376] width 221 height 31
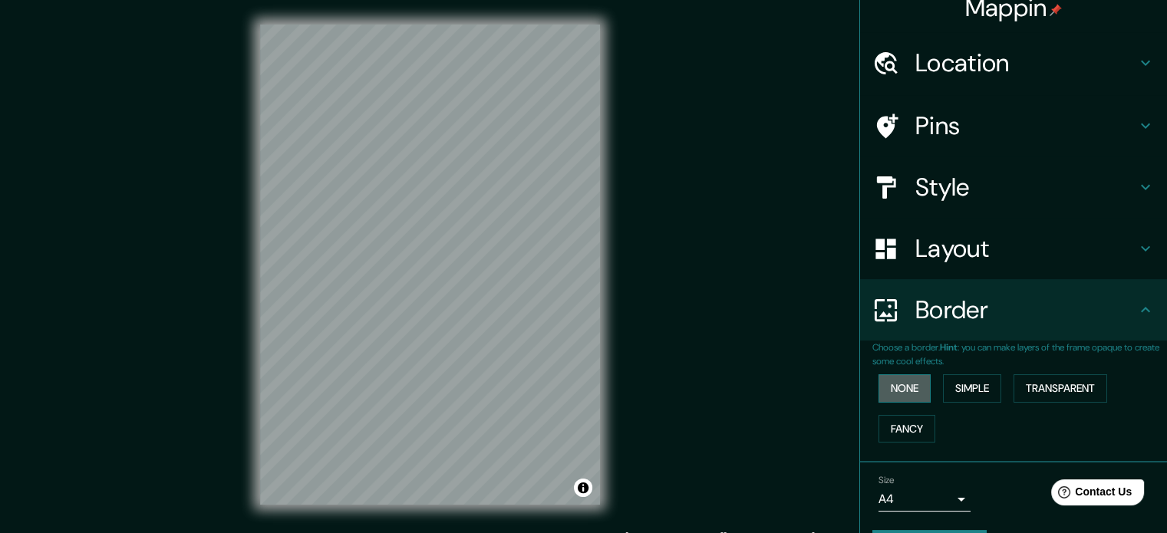
click at [917, 387] on button "None" at bounding box center [904, 388] width 52 height 28
click at [957, 389] on button "Simple" at bounding box center [972, 388] width 58 height 28
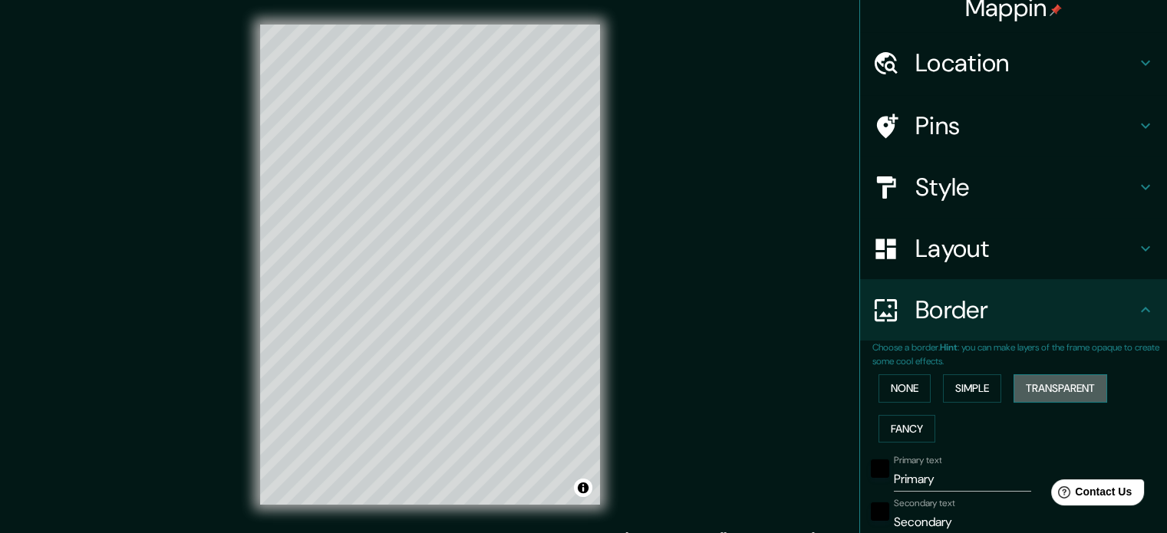
click at [1068, 374] on button "Transparent" at bounding box center [1060, 388] width 94 height 28
click at [896, 430] on button "Fancy" at bounding box center [906, 429] width 57 height 28
click at [883, 388] on button "None" at bounding box center [904, 388] width 52 height 28
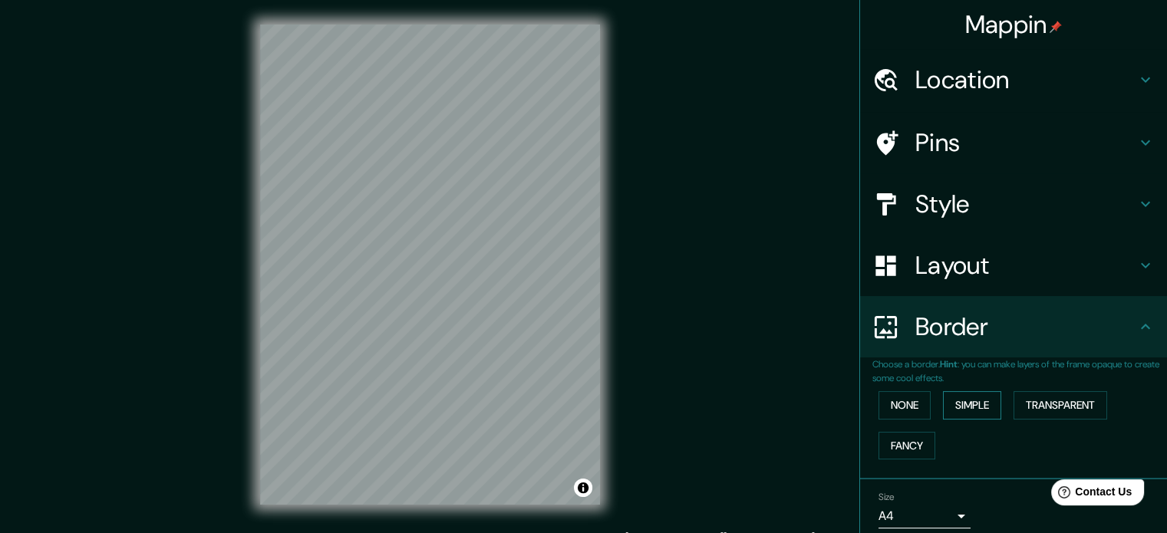
scroll to position [0, 0]
click at [925, 281] on h4 "Layout" at bounding box center [1025, 265] width 221 height 31
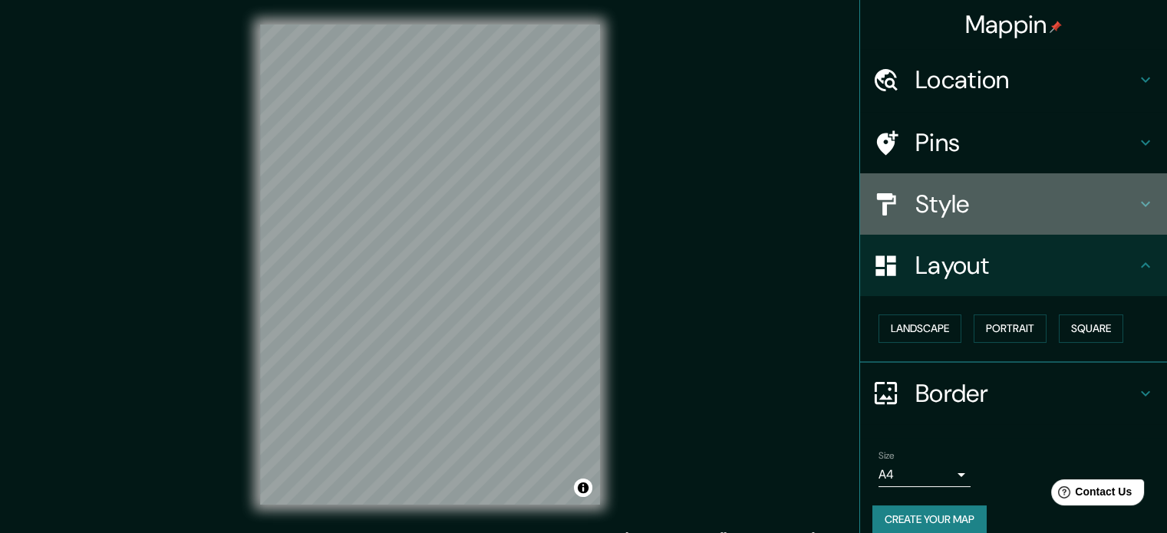
click at [915, 211] on h4 "Style" at bounding box center [1025, 204] width 221 height 31
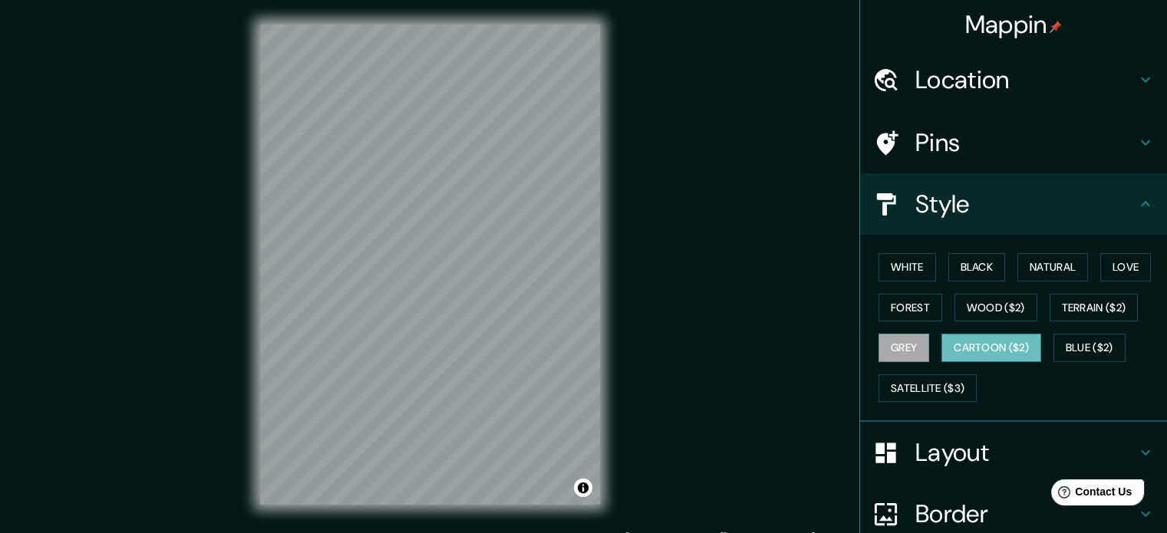
click at [978, 339] on button "Cartoon ($2)" at bounding box center [991, 348] width 100 height 28
click at [1081, 343] on button "Blue ($2)" at bounding box center [1089, 348] width 72 height 28
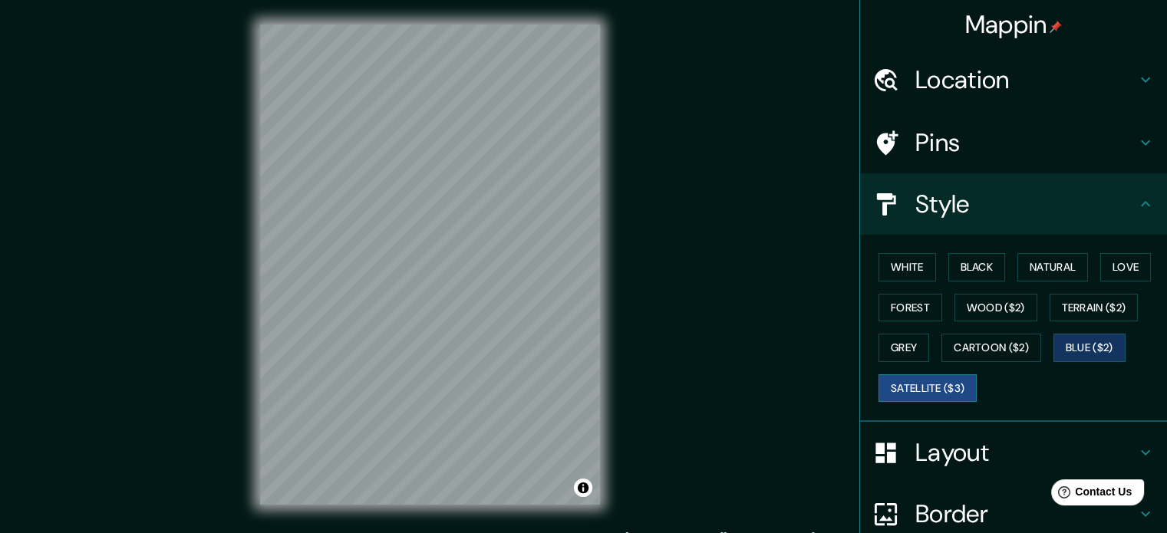
click at [939, 384] on button "Satellite ($3)" at bounding box center [927, 388] width 98 height 28
click at [893, 269] on button "White" at bounding box center [907, 267] width 58 height 28
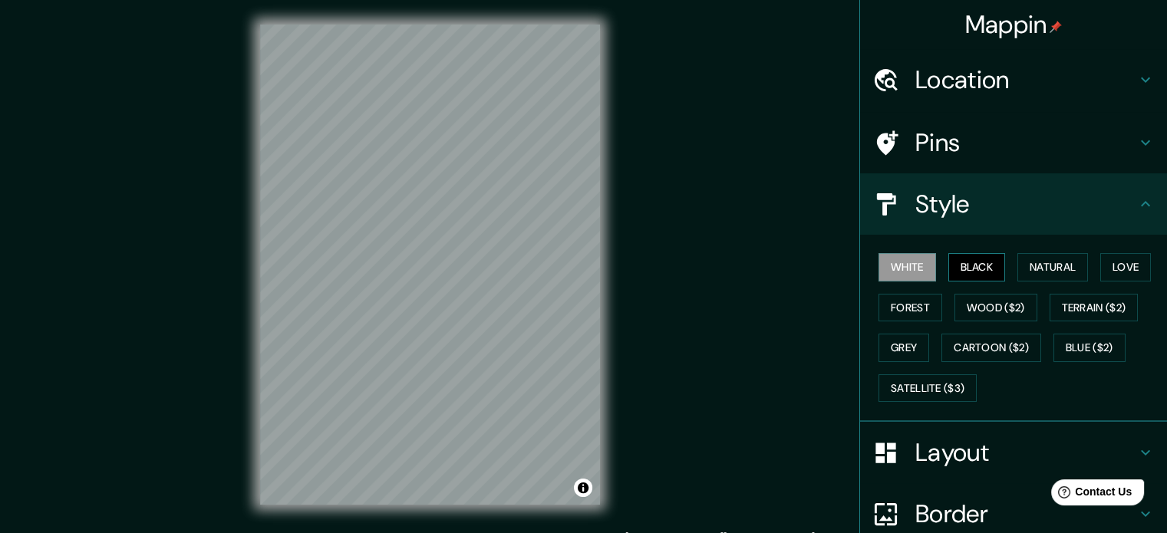
click at [960, 266] on button "Black" at bounding box center [977, 267] width 58 height 28
click at [1031, 267] on button "Natural" at bounding box center [1052, 267] width 71 height 28
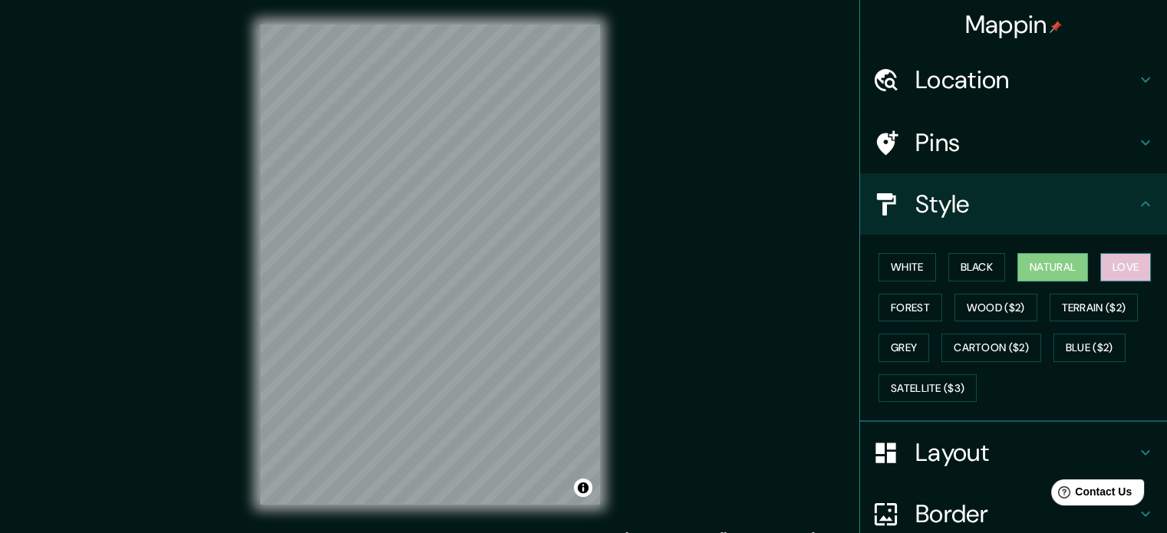
click at [1124, 267] on button "Love" at bounding box center [1125, 267] width 51 height 28
click at [904, 299] on button "Forest" at bounding box center [910, 308] width 64 height 28
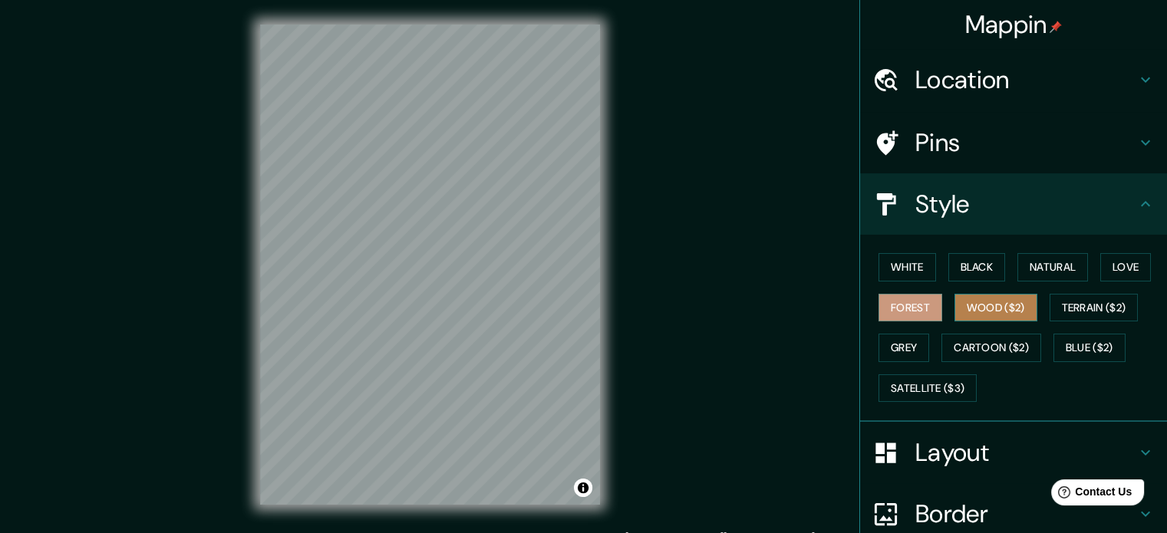
click at [967, 301] on button "Wood ($2)" at bounding box center [995, 308] width 83 height 28
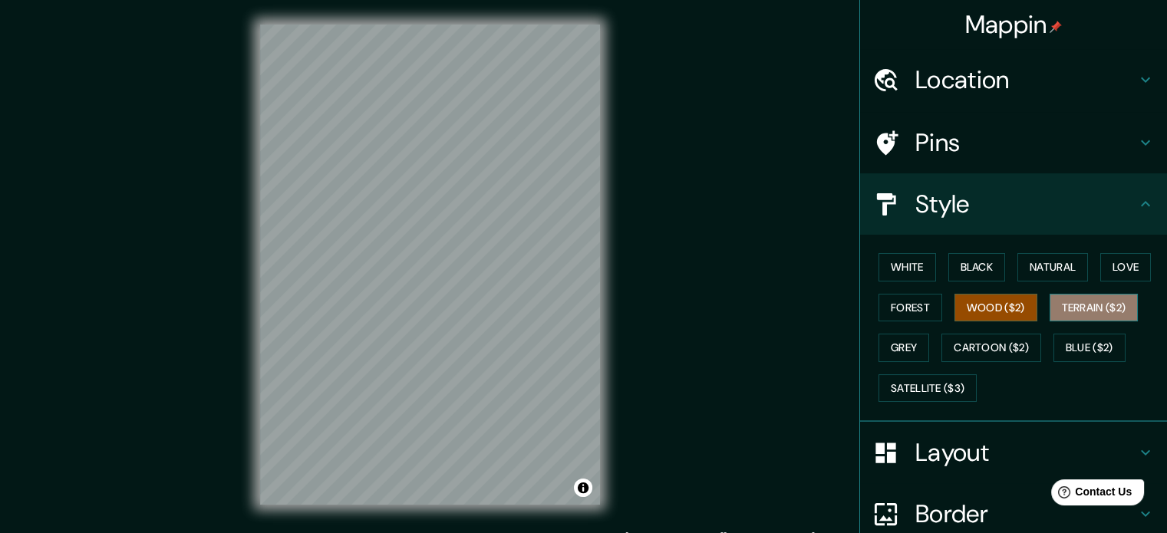
click at [1080, 304] on button "Terrain ($2)" at bounding box center [1093, 308] width 89 height 28
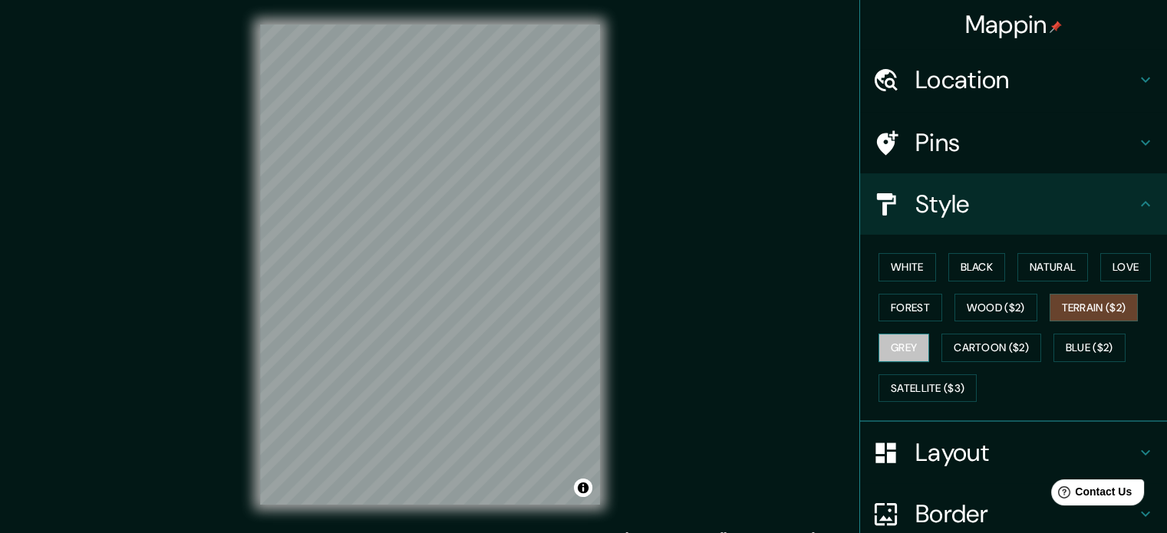
click at [916, 335] on button "Grey" at bounding box center [903, 348] width 51 height 28
click at [900, 269] on button "White" at bounding box center [907, 267] width 58 height 28
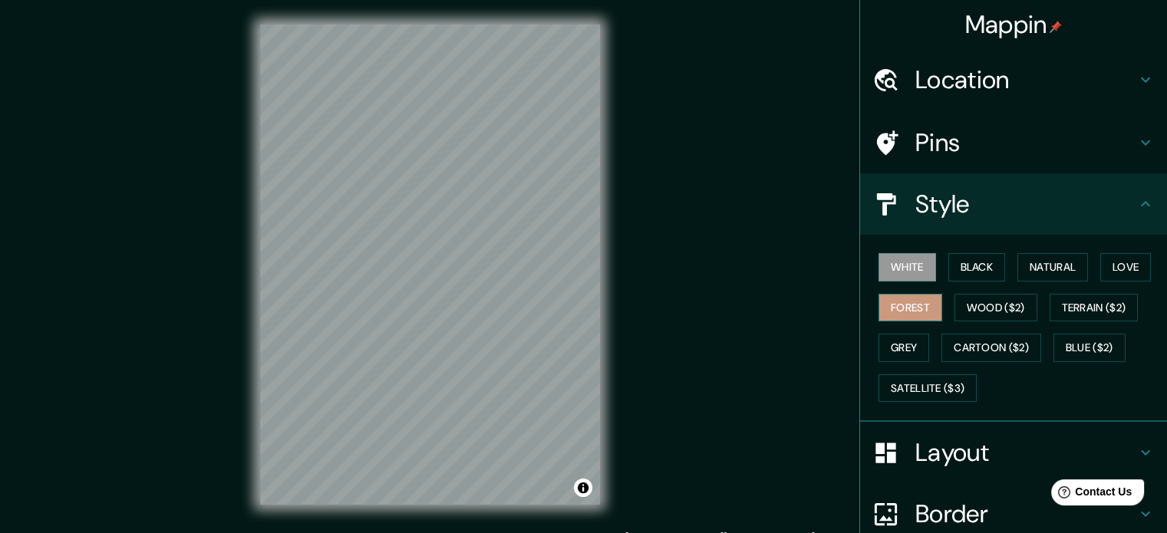
click at [891, 306] on button "Forest" at bounding box center [910, 308] width 64 height 28
click at [986, 277] on button "Black" at bounding box center [977, 267] width 58 height 28
click at [908, 269] on button "White" at bounding box center [907, 267] width 58 height 28
click at [907, 346] on button "Grey" at bounding box center [903, 348] width 51 height 28
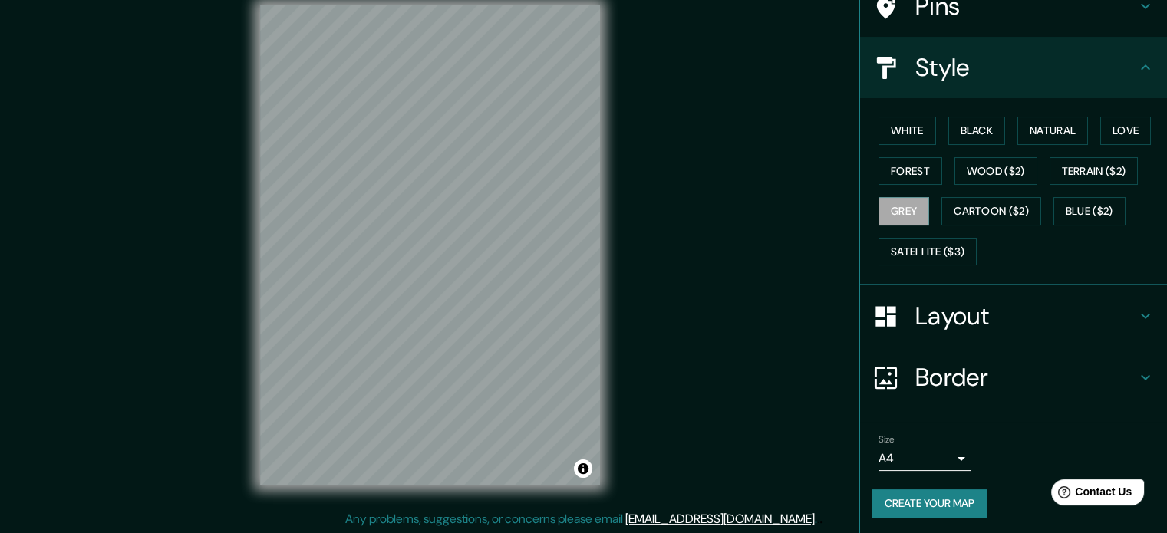
scroll to position [20, 0]
click at [943, 495] on button "Create your map" at bounding box center [929, 503] width 114 height 28
